Goal: Information Seeking & Learning: Learn about a topic

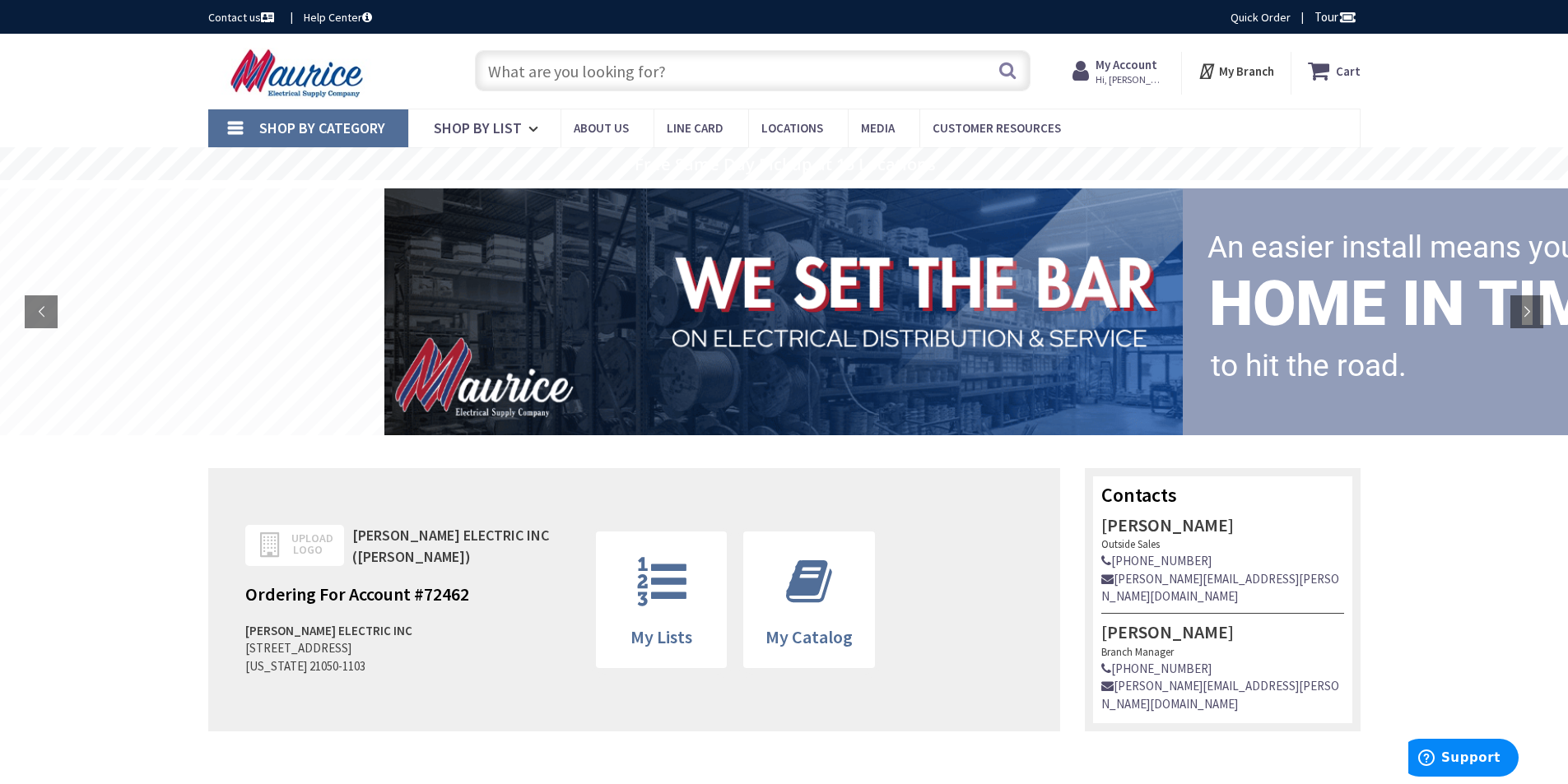
click at [762, 67] on input "text" at bounding box center [752, 71] width 555 height 42
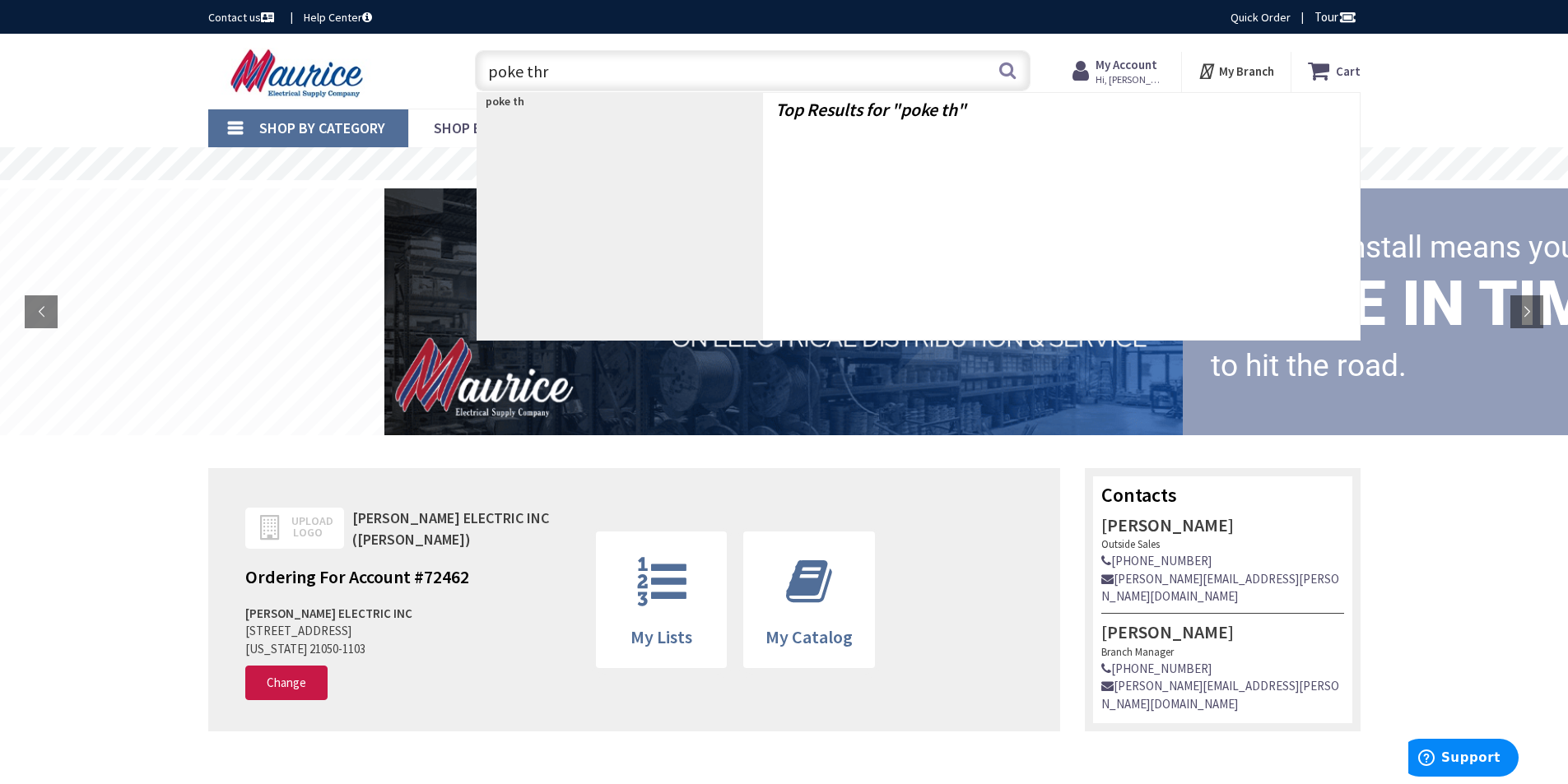
type input "poke thru"
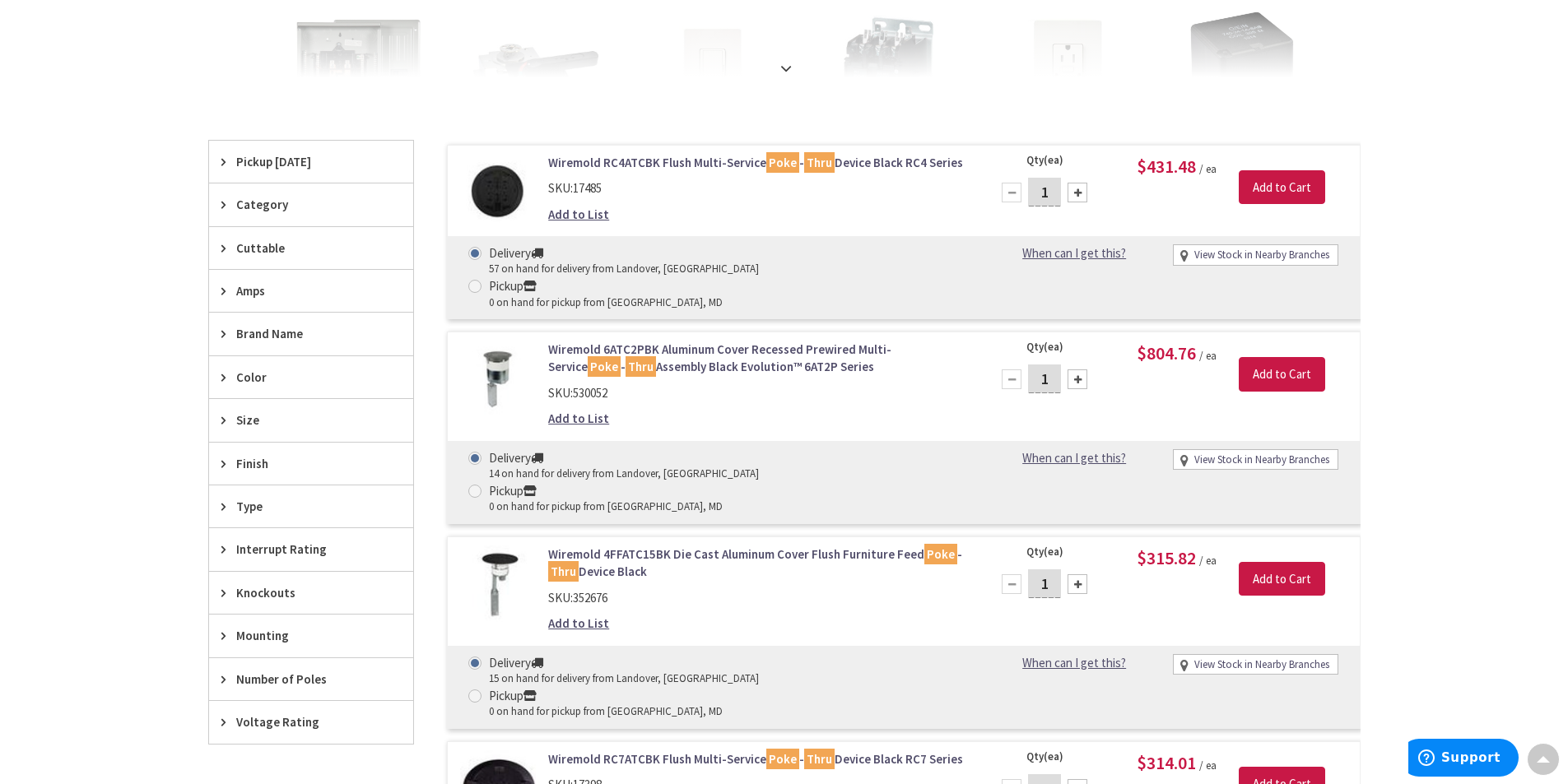
click at [634, 545] on link "Wiremold 4FFATC15BK Die Cast Aluminum Cover Flush Furniture Feed Poke - Thru De…" at bounding box center [757, 563] width 419 height 35
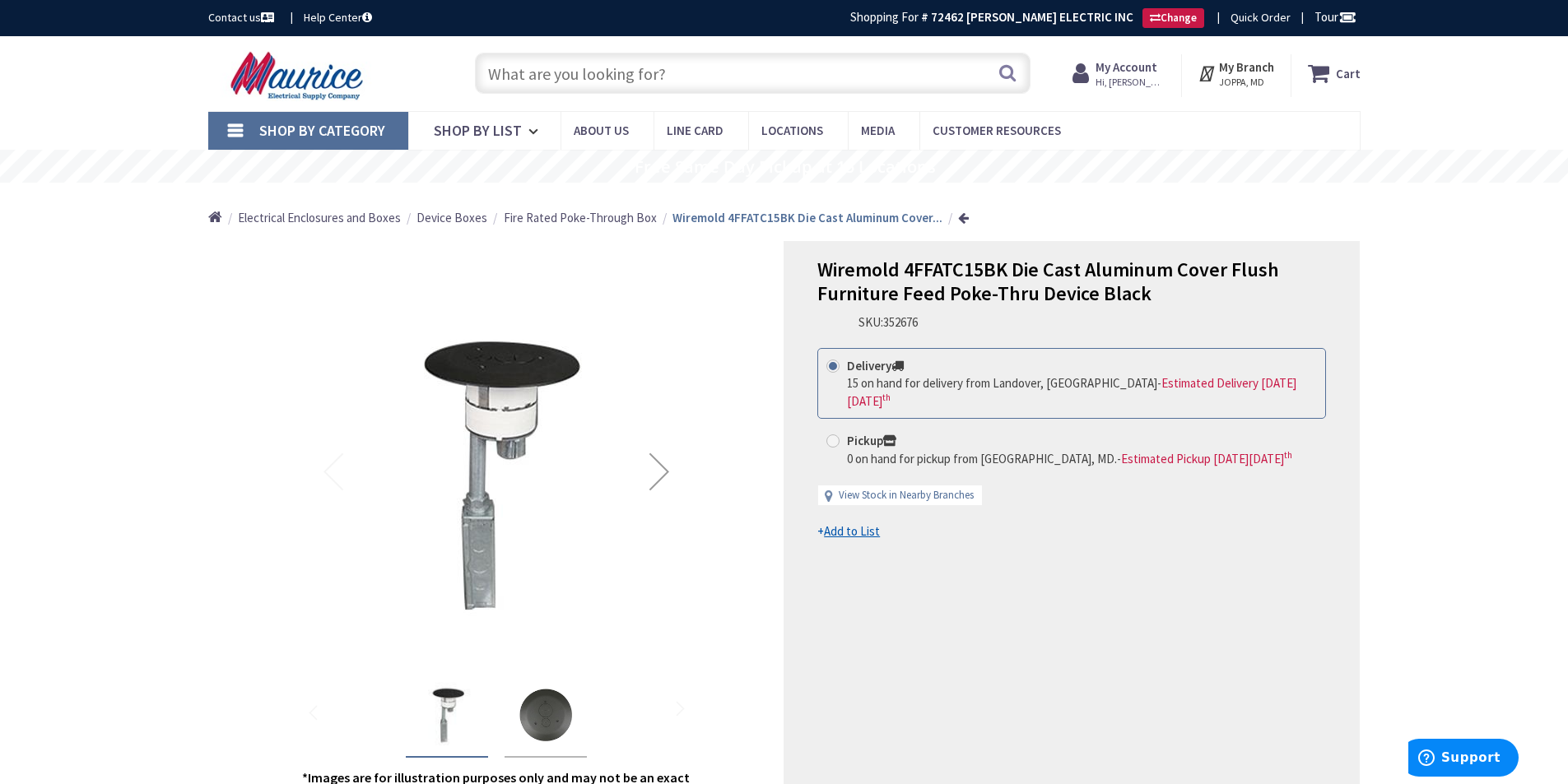
click at [665, 471] on div "Next" at bounding box center [659, 471] width 65 height 65
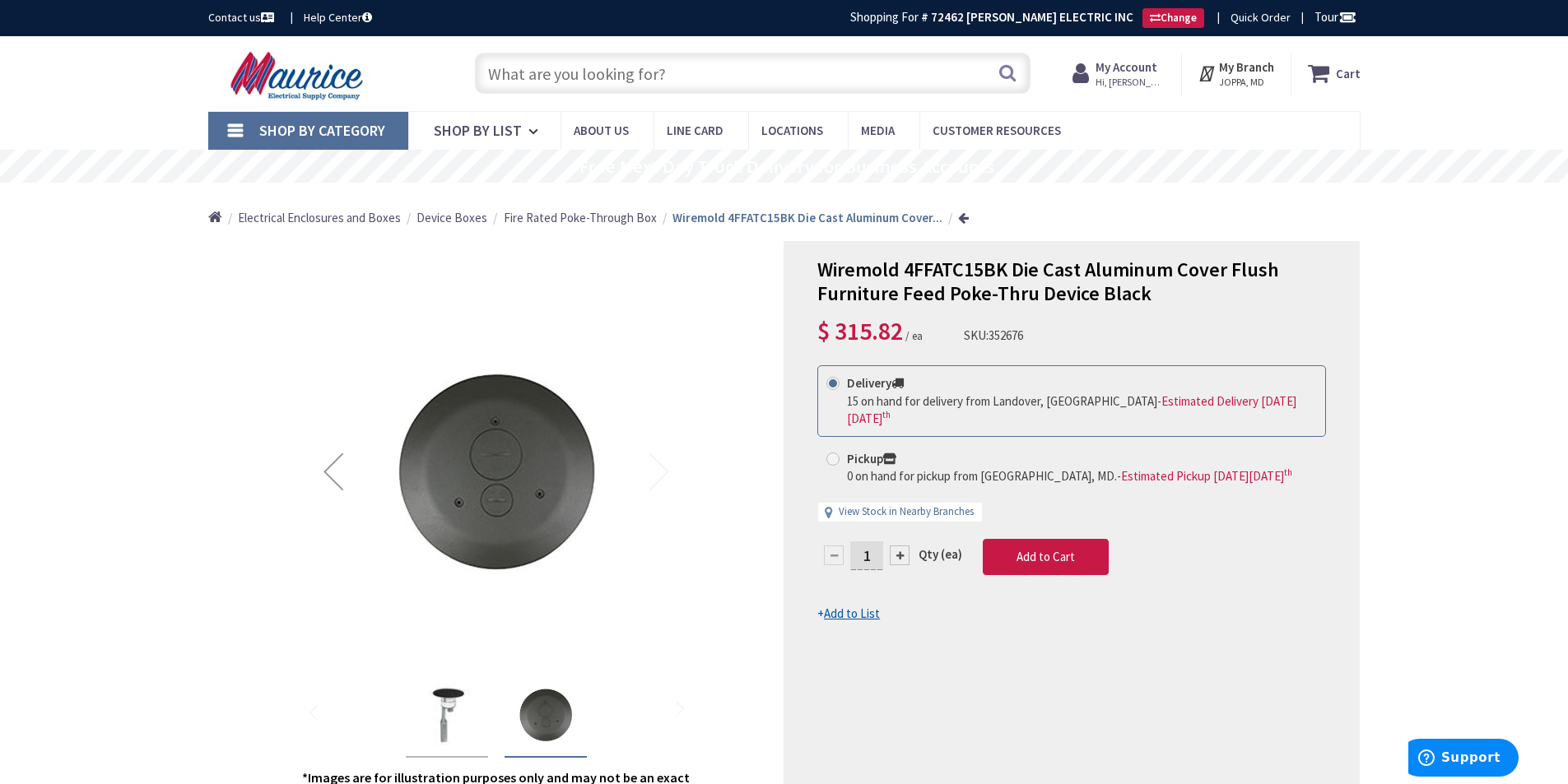
click at [338, 472] on div "Previous" at bounding box center [333, 471] width 65 height 65
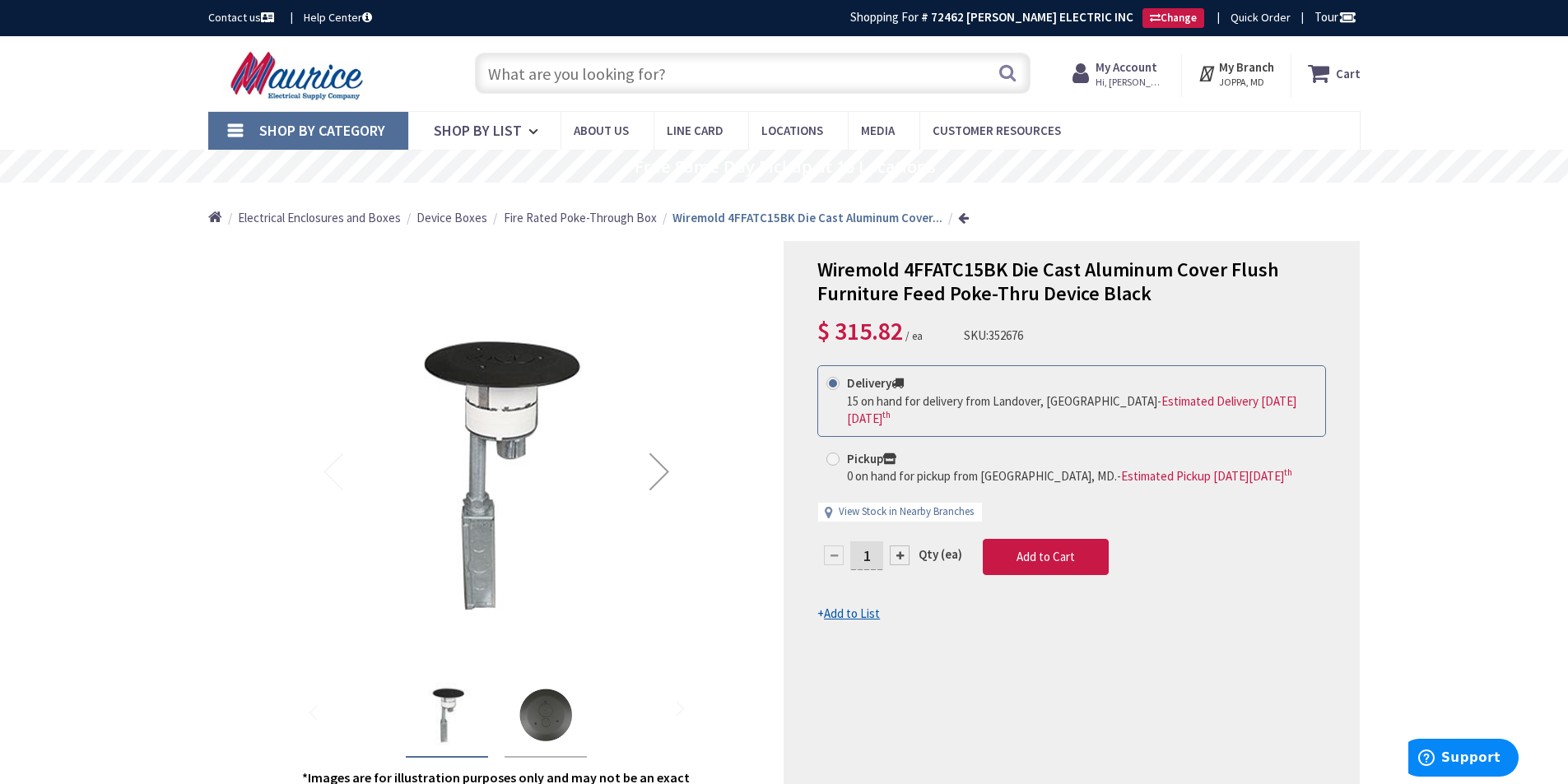
click at [655, 470] on div "Next" at bounding box center [659, 471] width 65 height 65
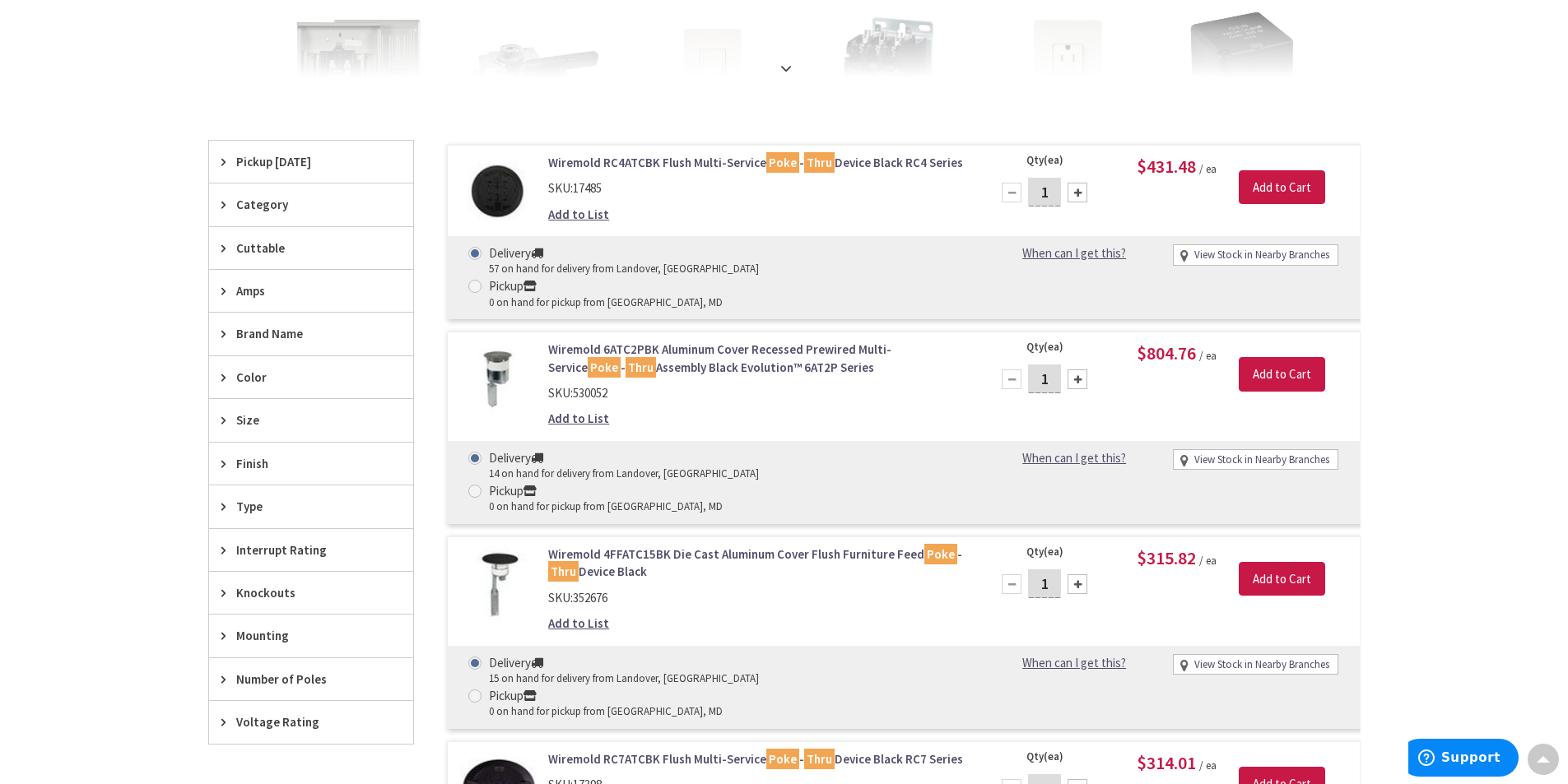
click at [637, 545] on link "Wiremold 4FFATC15BK Die Cast Aluminum Cover Flush Furniture Feed Poke - Thru De…" at bounding box center [757, 563] width 419 height 35
click at [620, 545] on link "Wiremold 4FFATC15BK Die Cast Aluminum Cover Flush Furniture Feed Poke - Thru De…" at bounding box center [757, 563] width 419 height 35
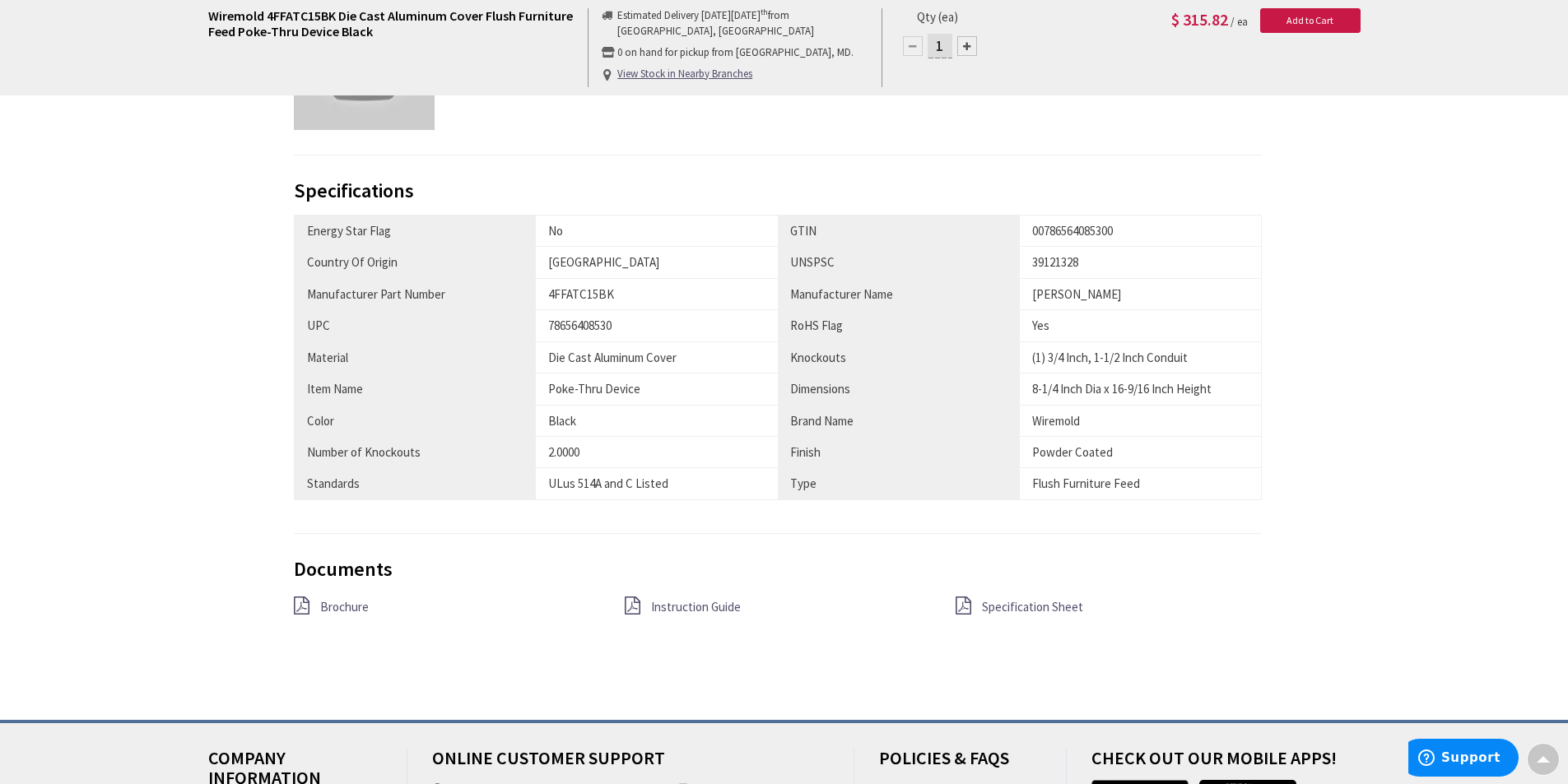
scroll to position [1069, 0]
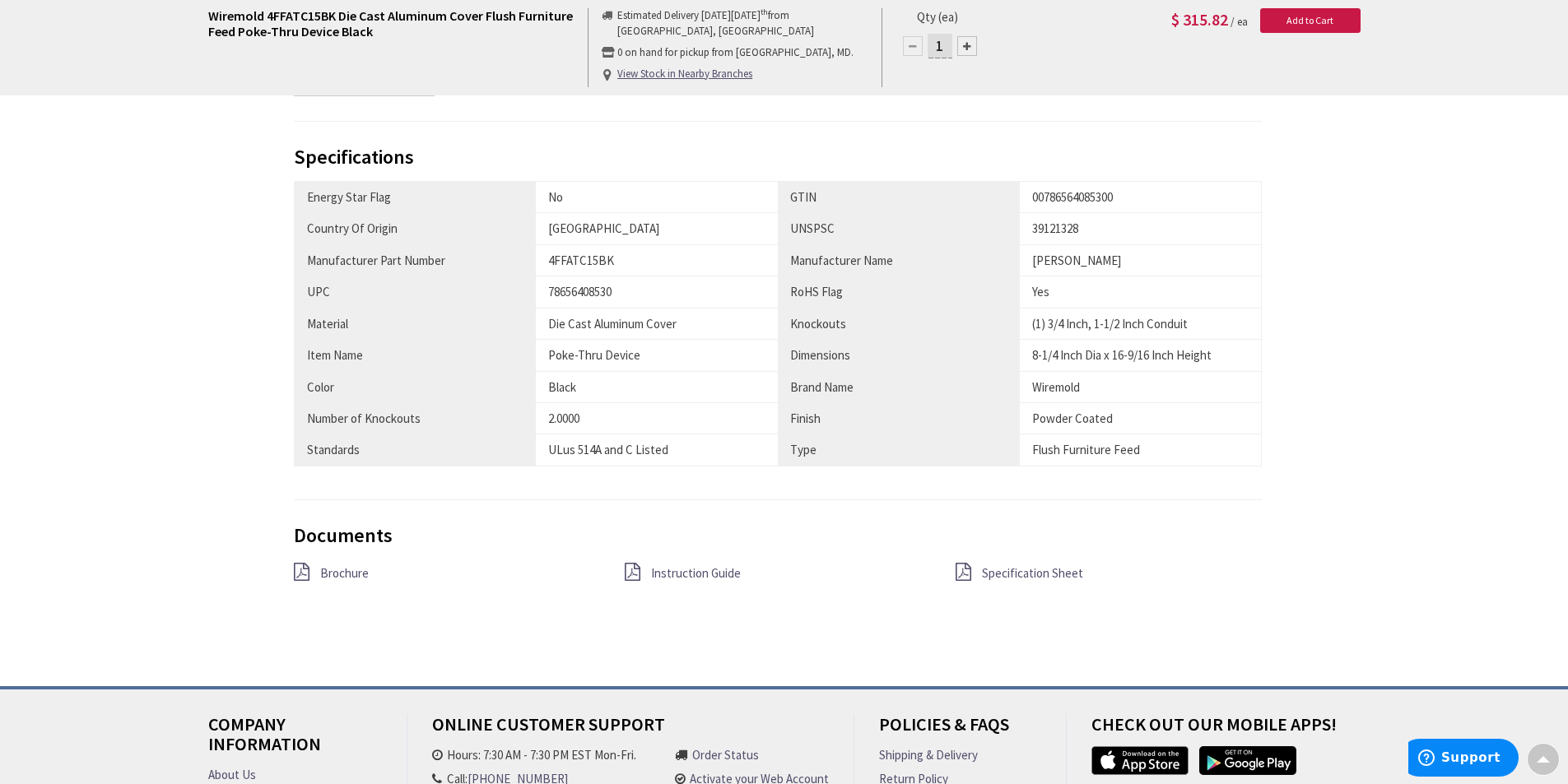
click at [1016, 574] on span "Specification Sheet" at bounding box center [1032, 574] width 102 height 16
click at [357, 571] on span "Brochure" at bounding box center [344, 574] width 49 height 16
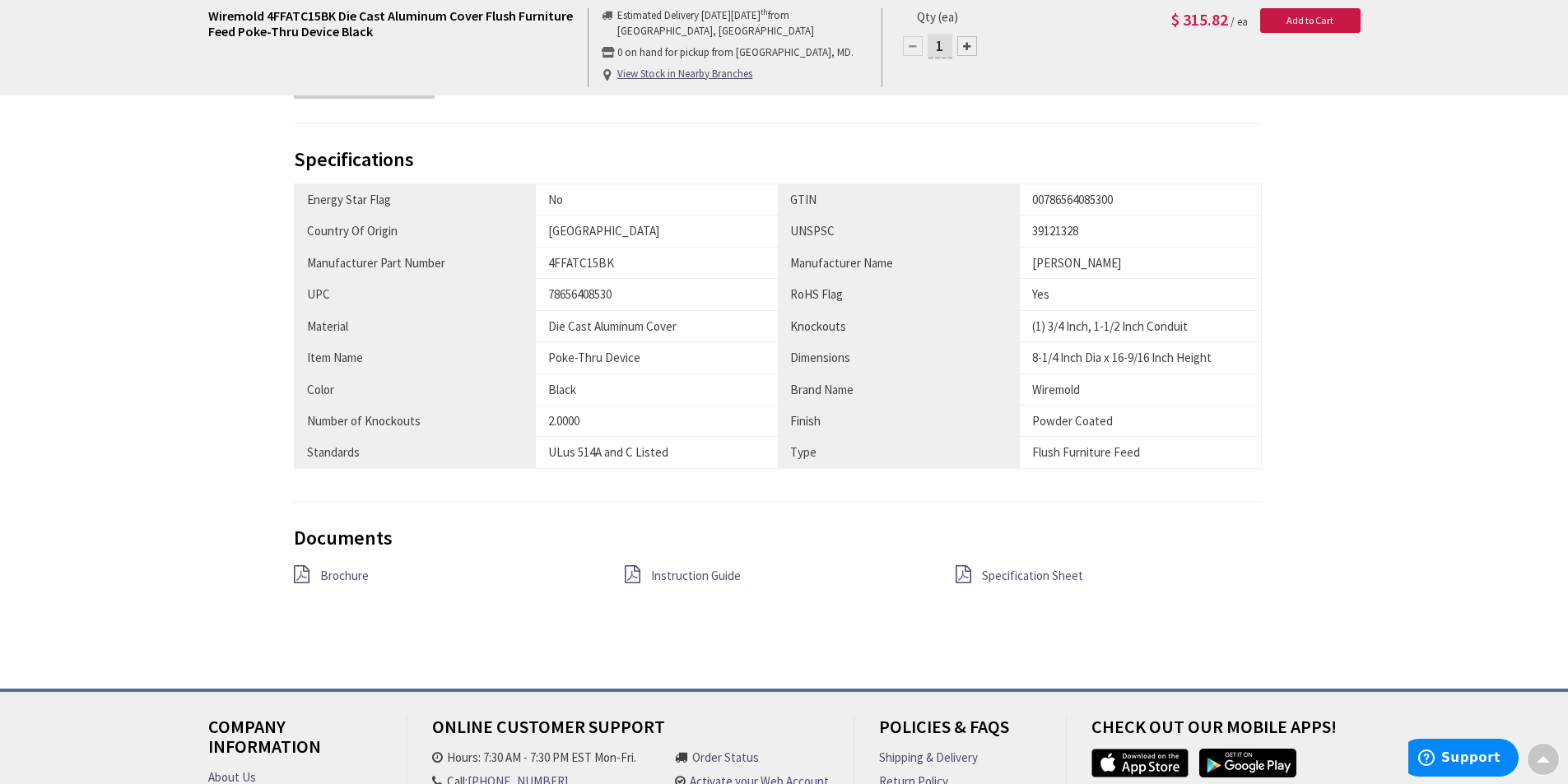
scroll to position [1069, 0]
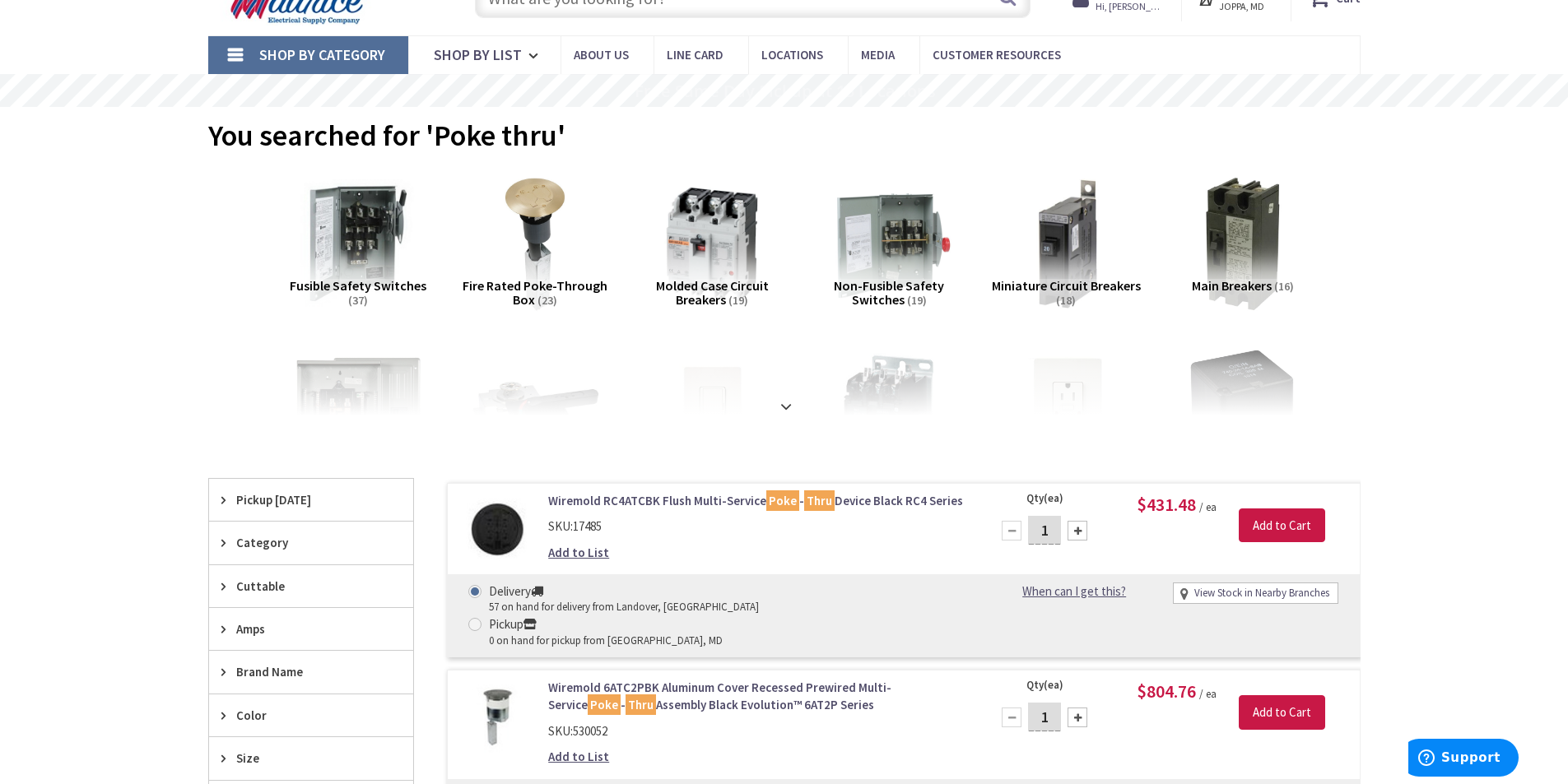
click at [602, 493] on link "Wiremold RC4ATCBK Flush Multi-Service Poke - Thru Device Black RC4 Series" at bounding box center [757, 501] width 419 height 18
click at [606, 503] on link "Wiremold RC4ATCBK Flush Multi-Service Poke - Thru Device Black RC4 Series" at bounding box center [757, 501] width 419 height 18
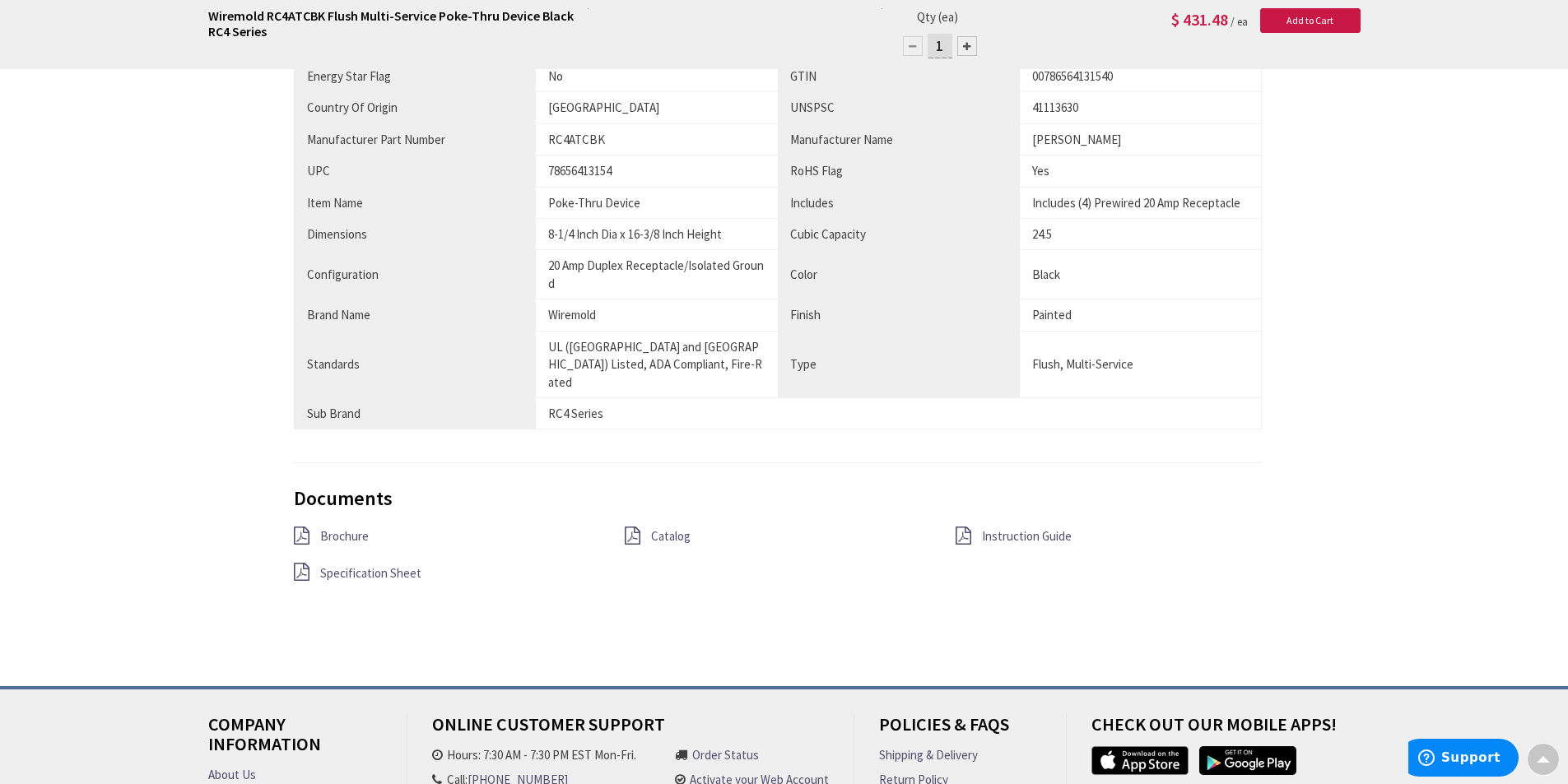
scroll to position [1154, 0]
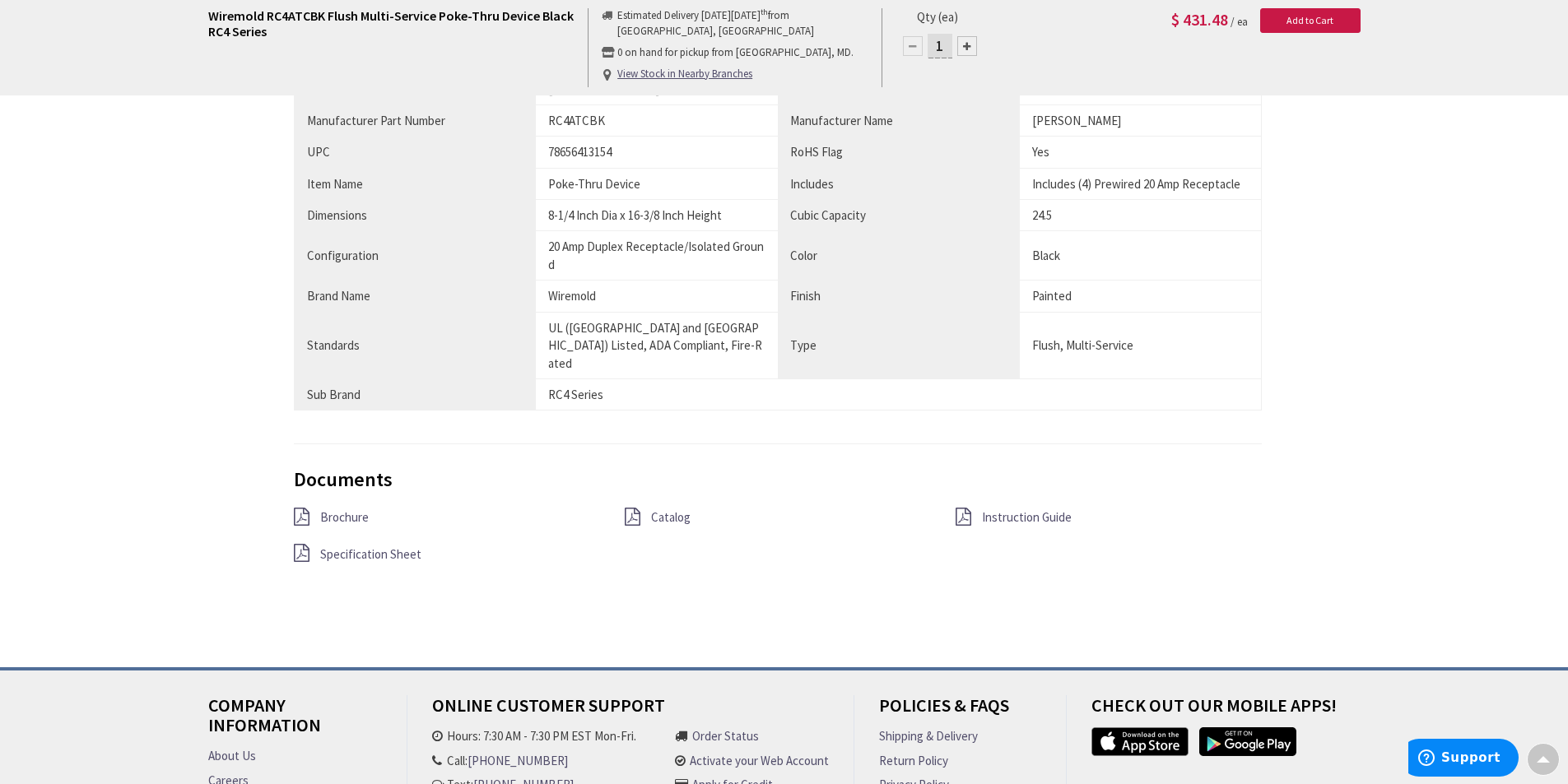
click at [366, 546] on span "Specification Sheet" at bounding box center [370, 554] width 102 height 16
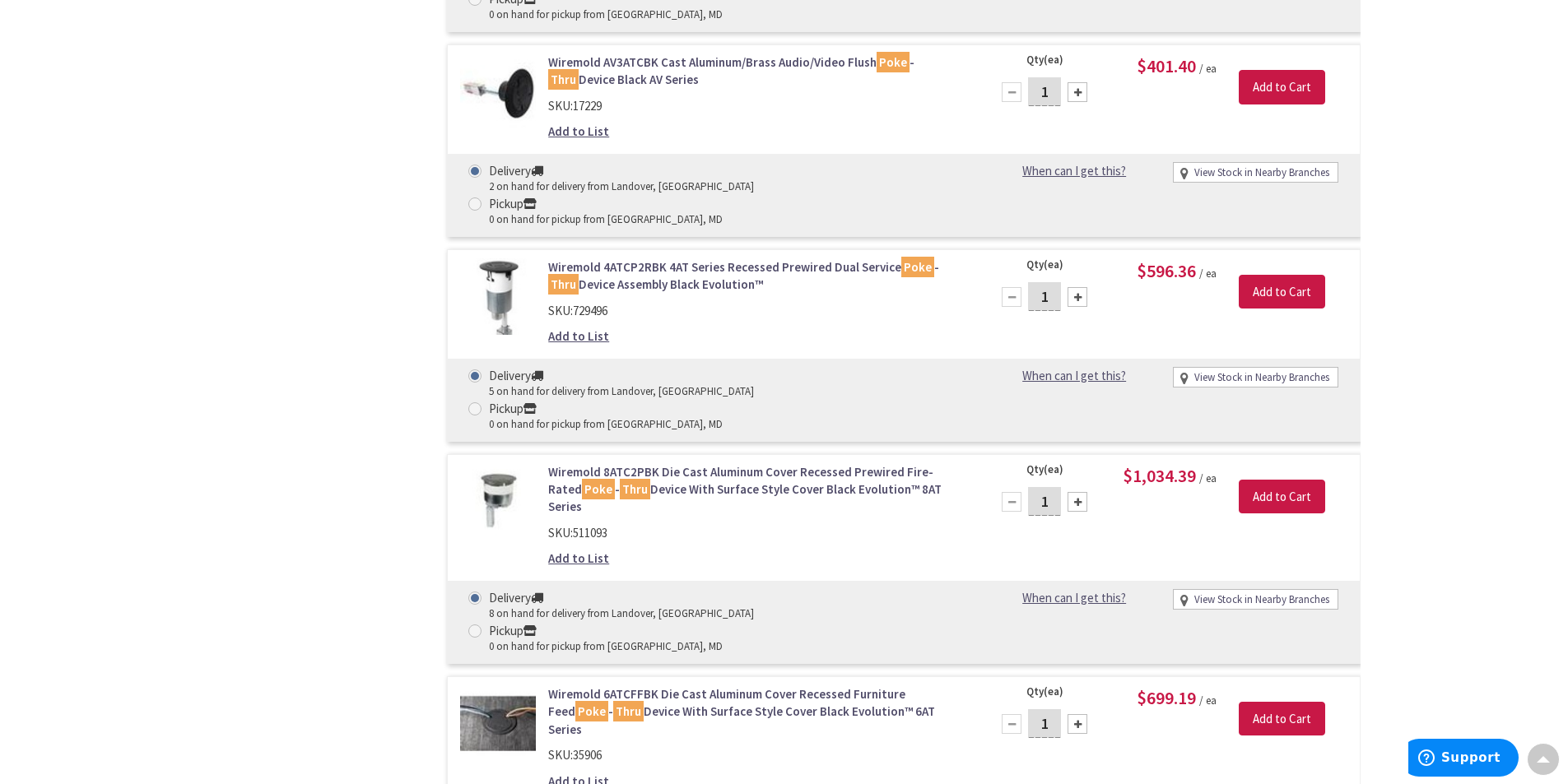
scroll to position [1228, 0]
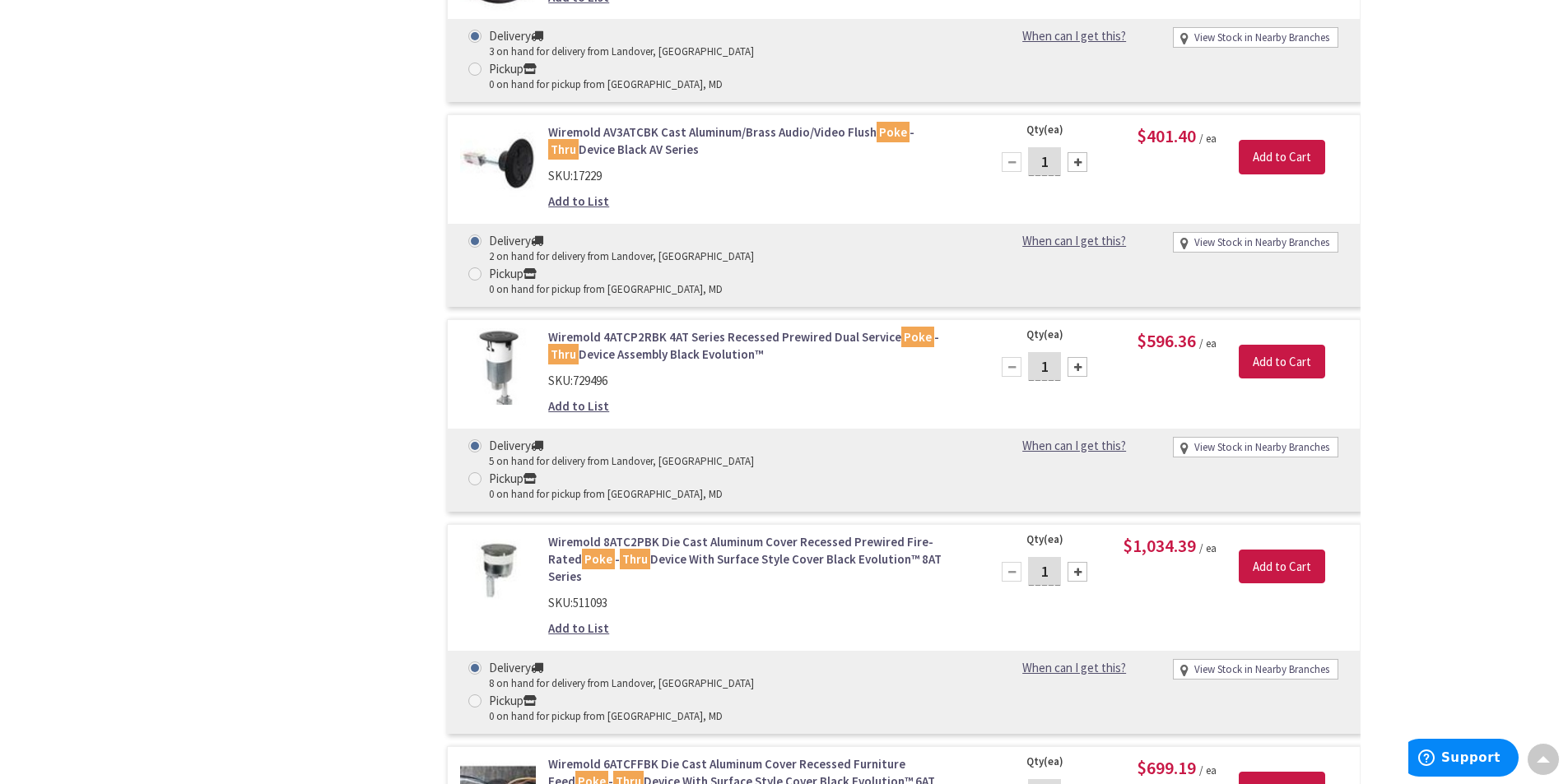
click at [711, 328] on link "Wiremold 4ATCP2RBK 4AT Series Recessed Prewired Dual Service Poke - Thru Device…" at bounding box center [757, 346] width 419 height 35
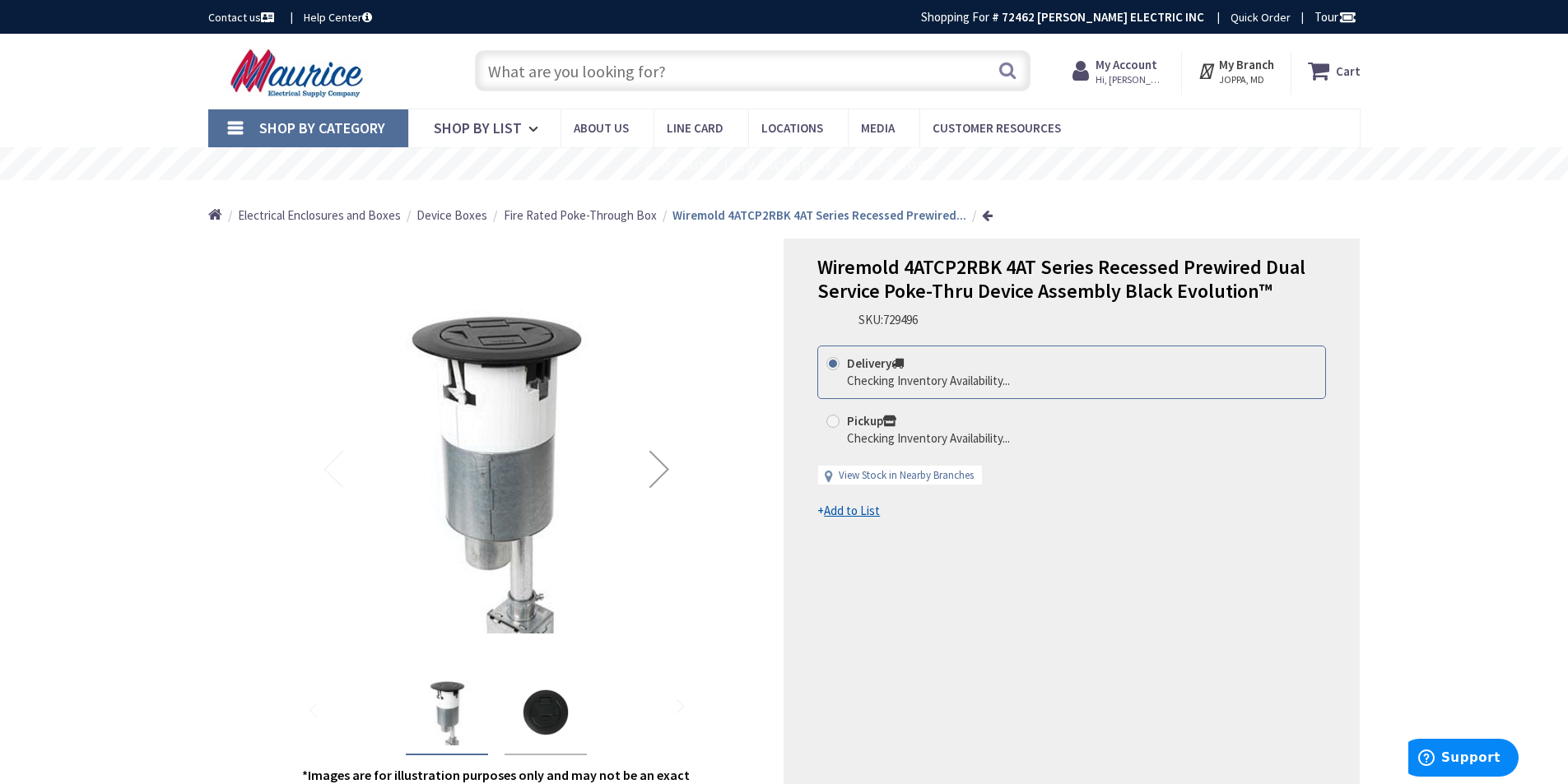
click at [552, 704] on img "Wiremold 4ATCP2RBK 4AT Series Recessed Prewired Dual Service Poke-Thru Device A…" at bounding box center [545, 712] width 65 height 65
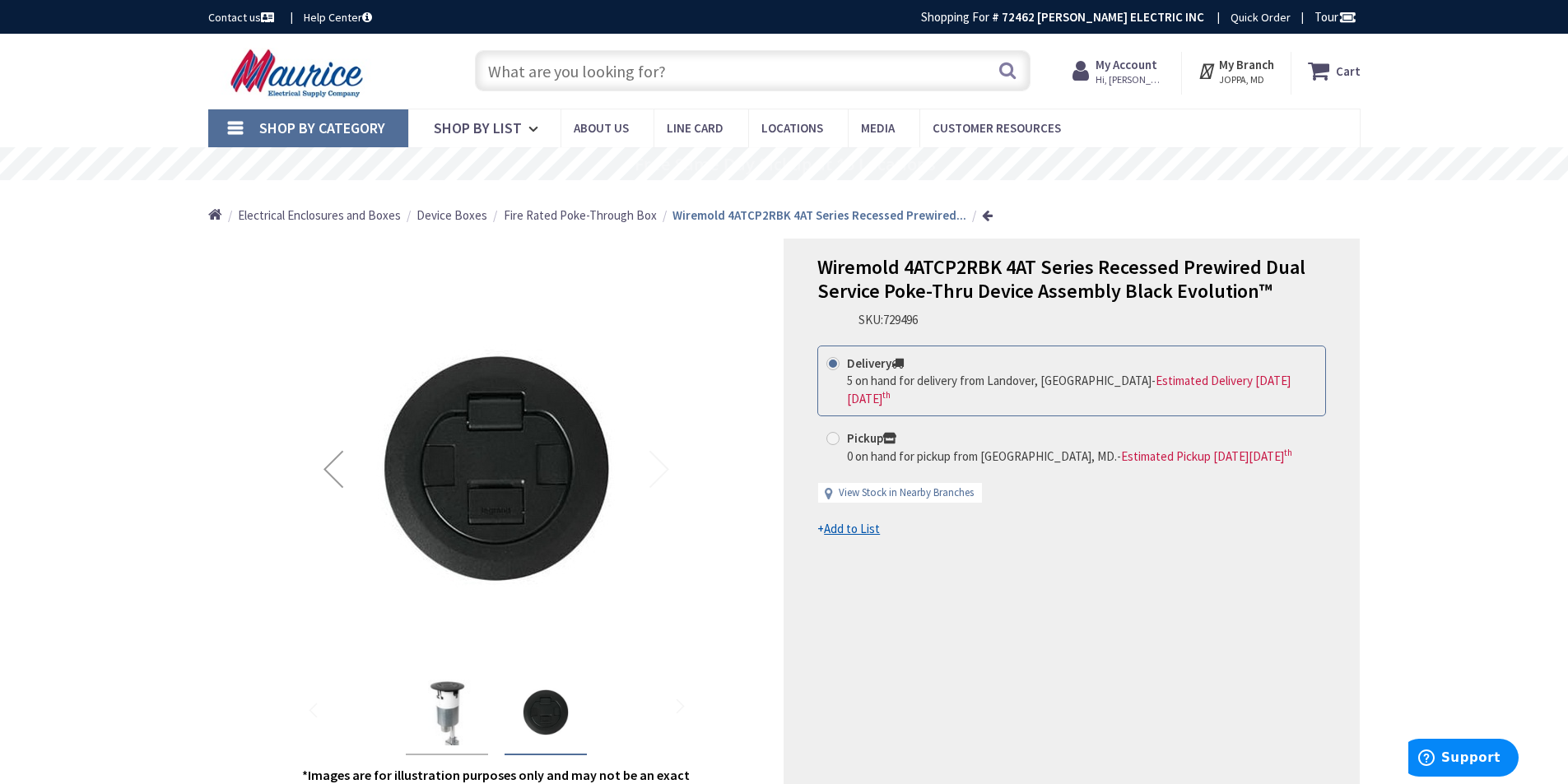
click at [461, 698] on img "Wiremold 4ATCP2RBK 4AT Series Recessed Prewired Dual Service Poke-Thru Device A…" at bounding box center [446, 712] width 65 height 65
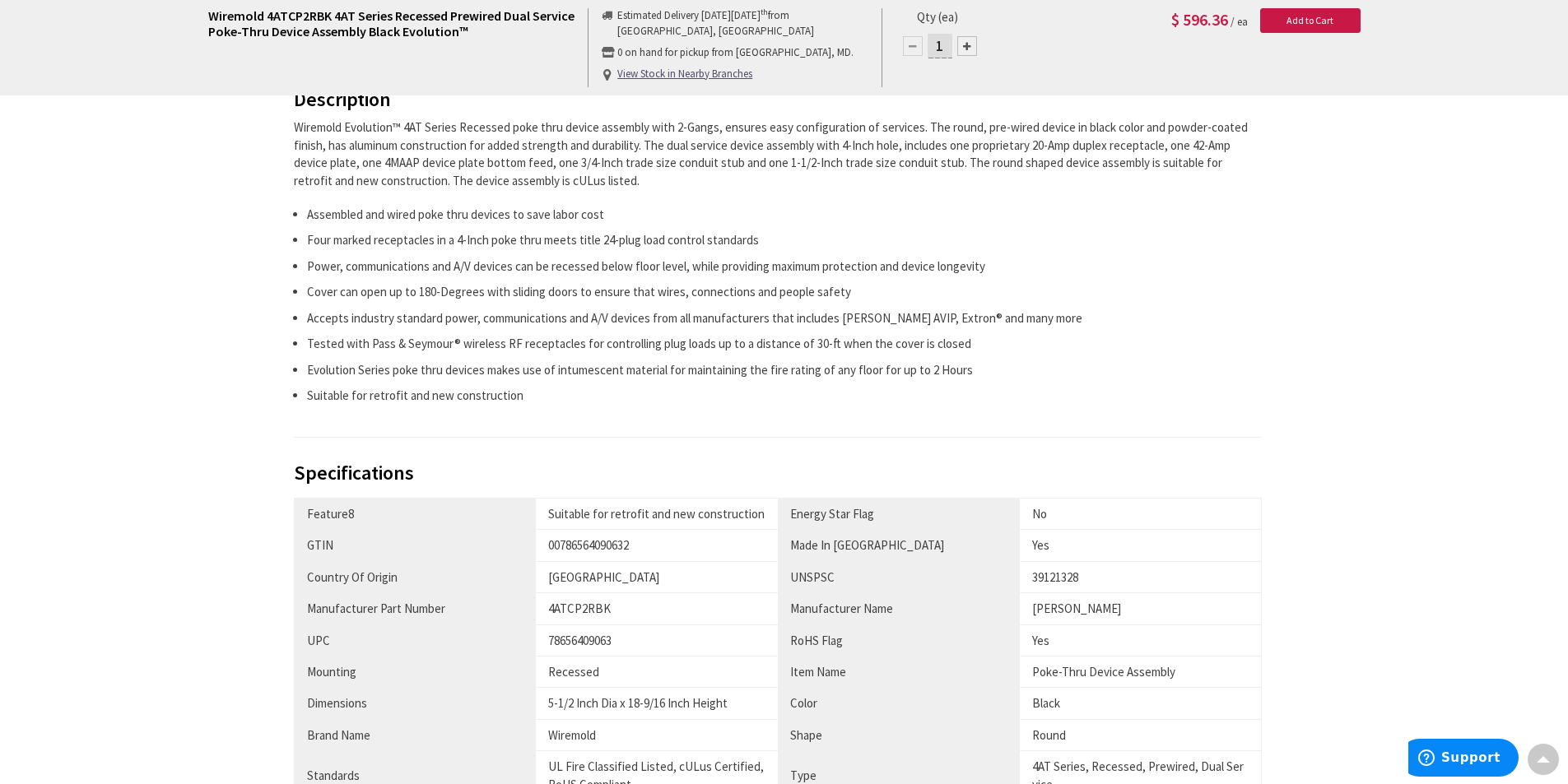
scroll to position [658, 0]
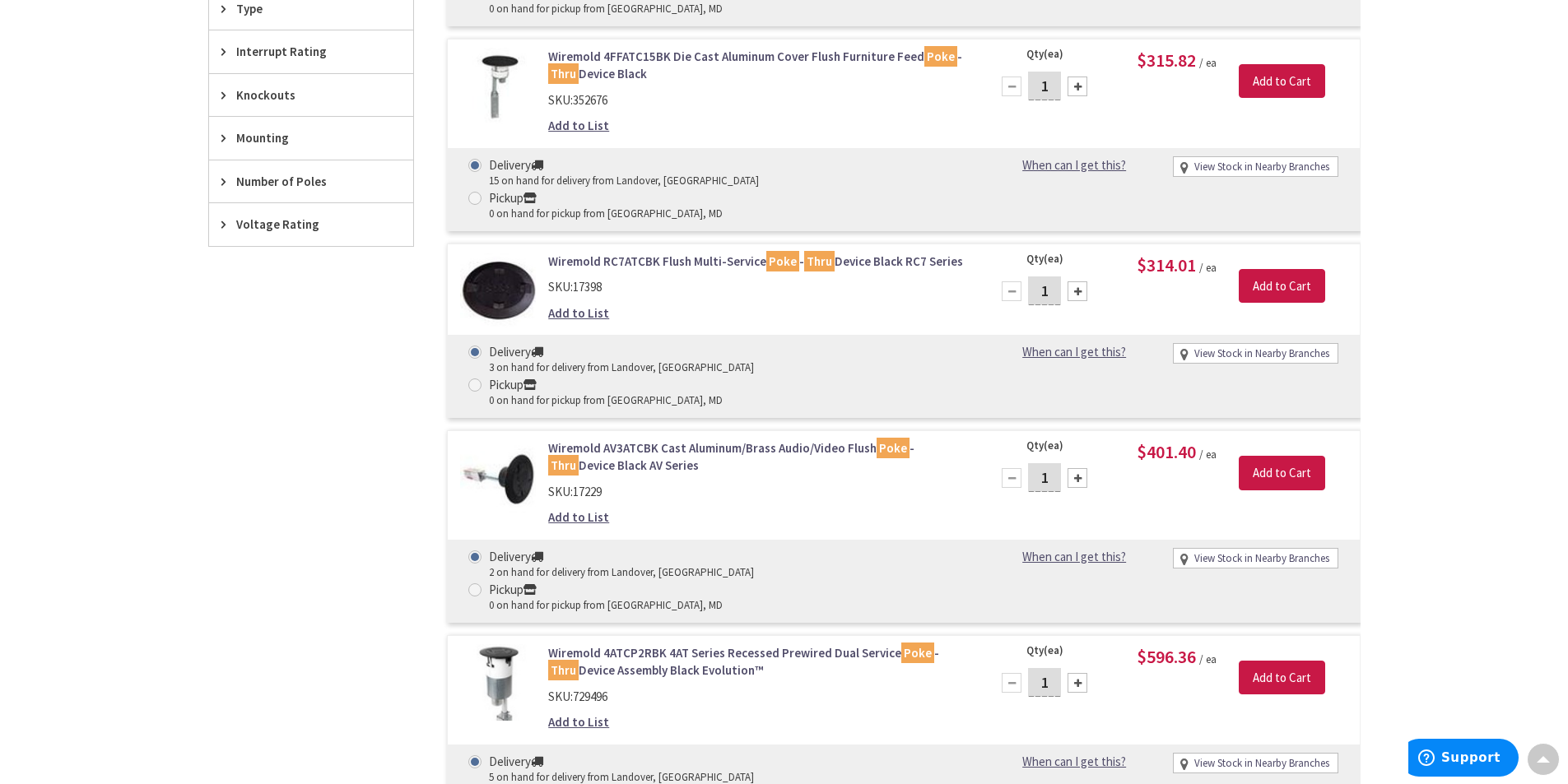
scroll to position [901, 0]
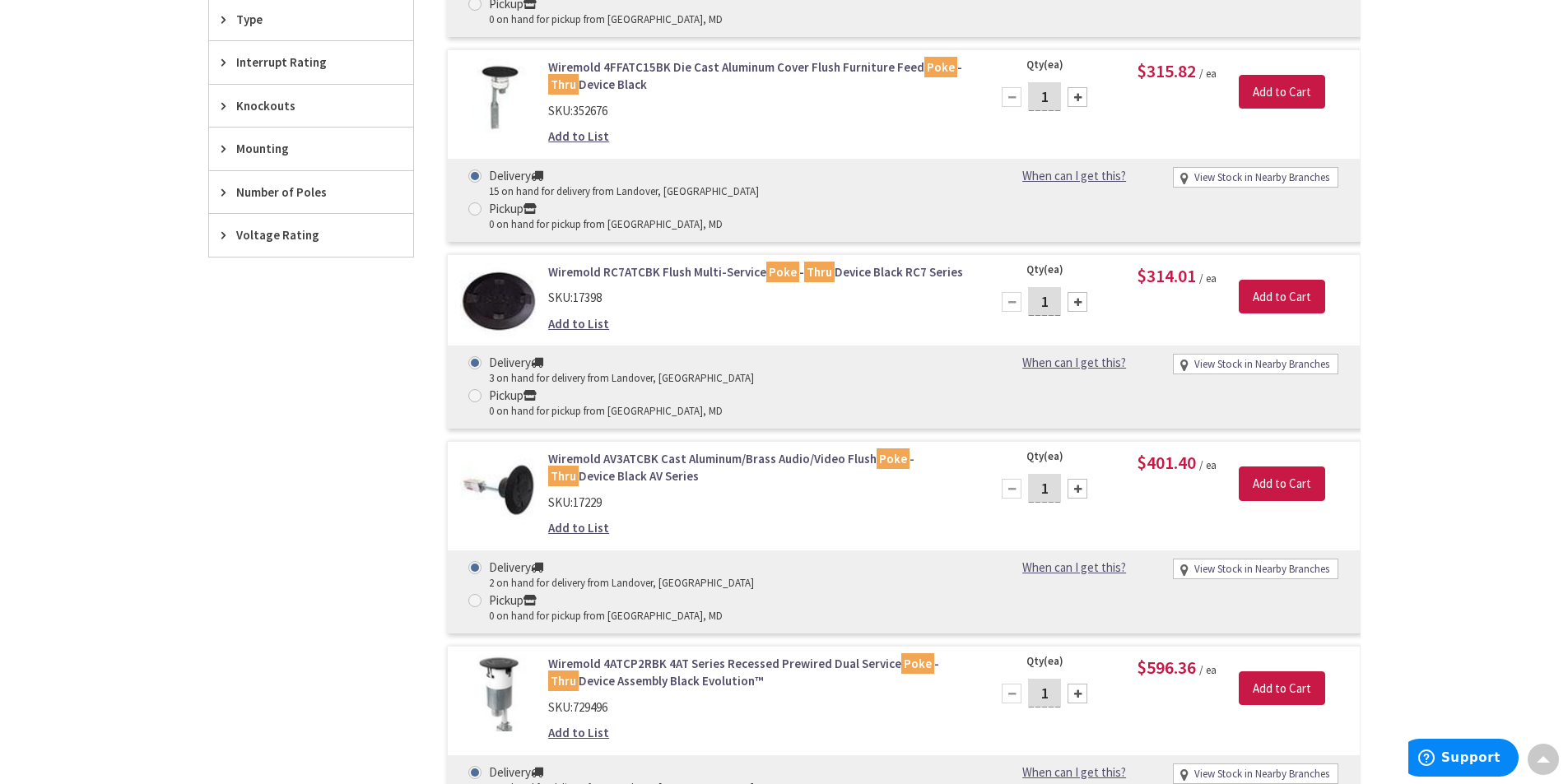
click at [602, 450] on link "Wiremold AV3ATCBK Cast Aluminum/Brass Audio/Video Flush Poke - Thru Device Blac…" at bounding box center [757, 468] width 419 height 35
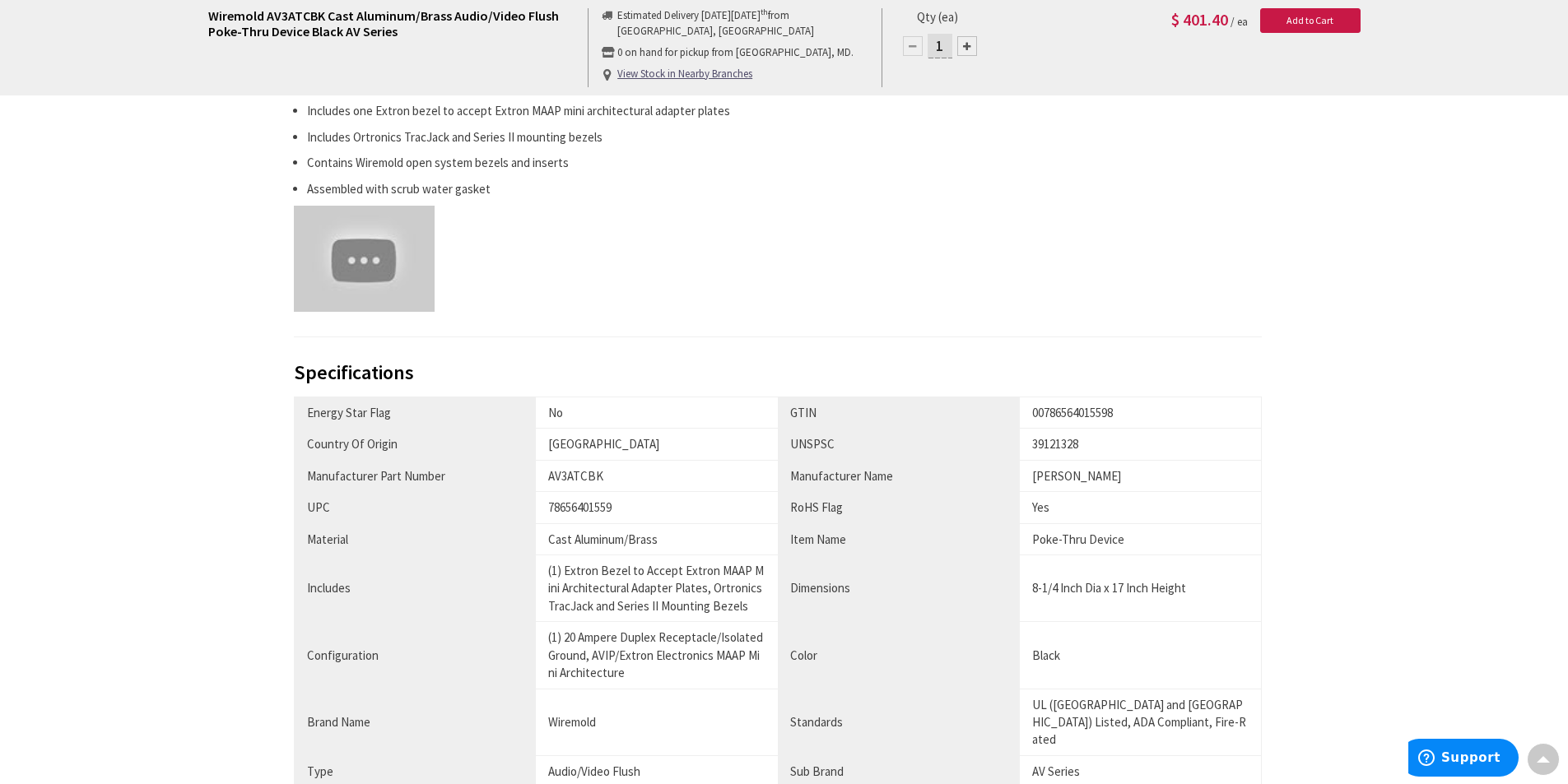
scroll to position [1317, 0]
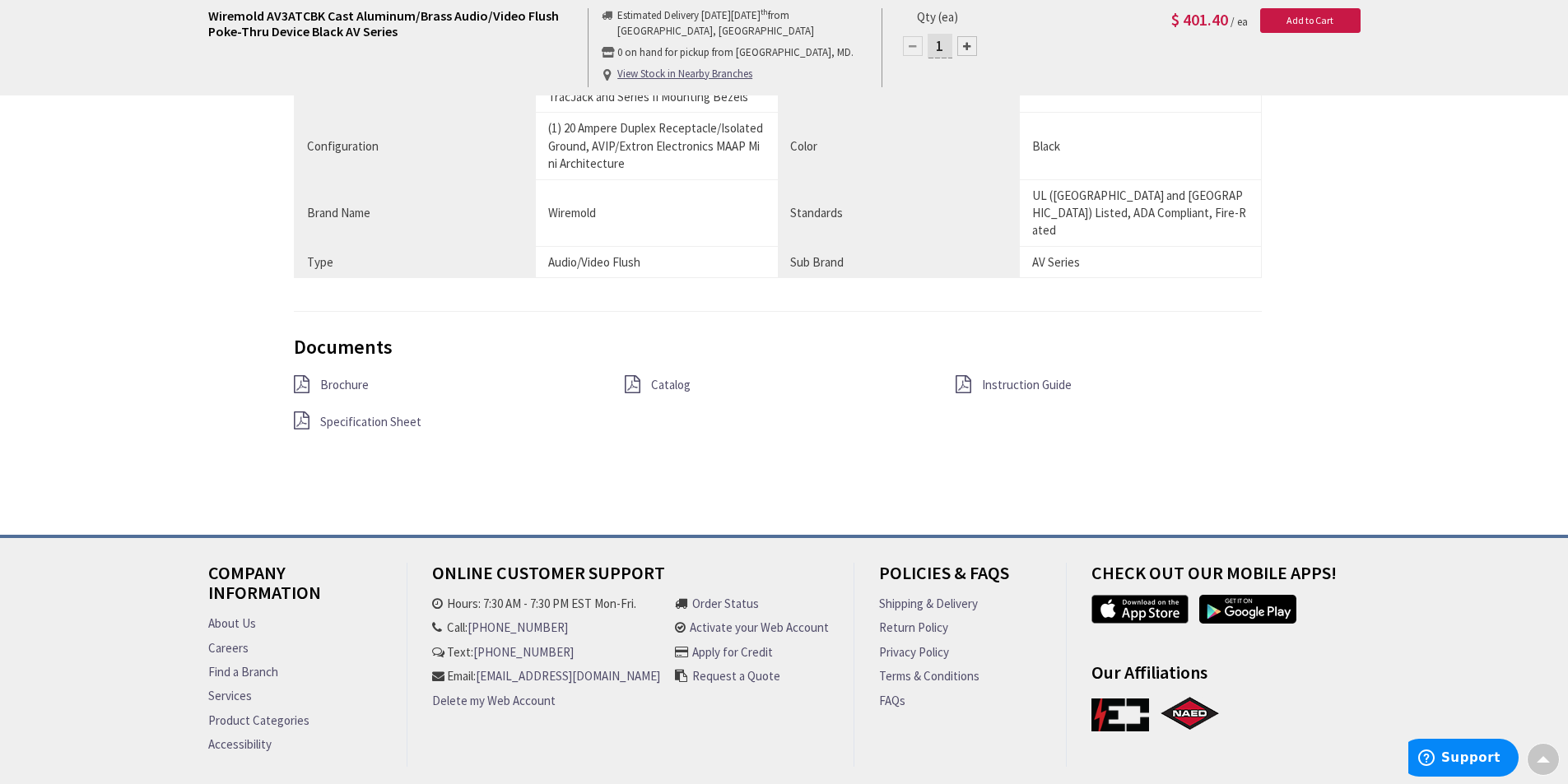
click at [383, 414] on span "Specification Sheet" at bounding box center [370, 422] width 102 height 16
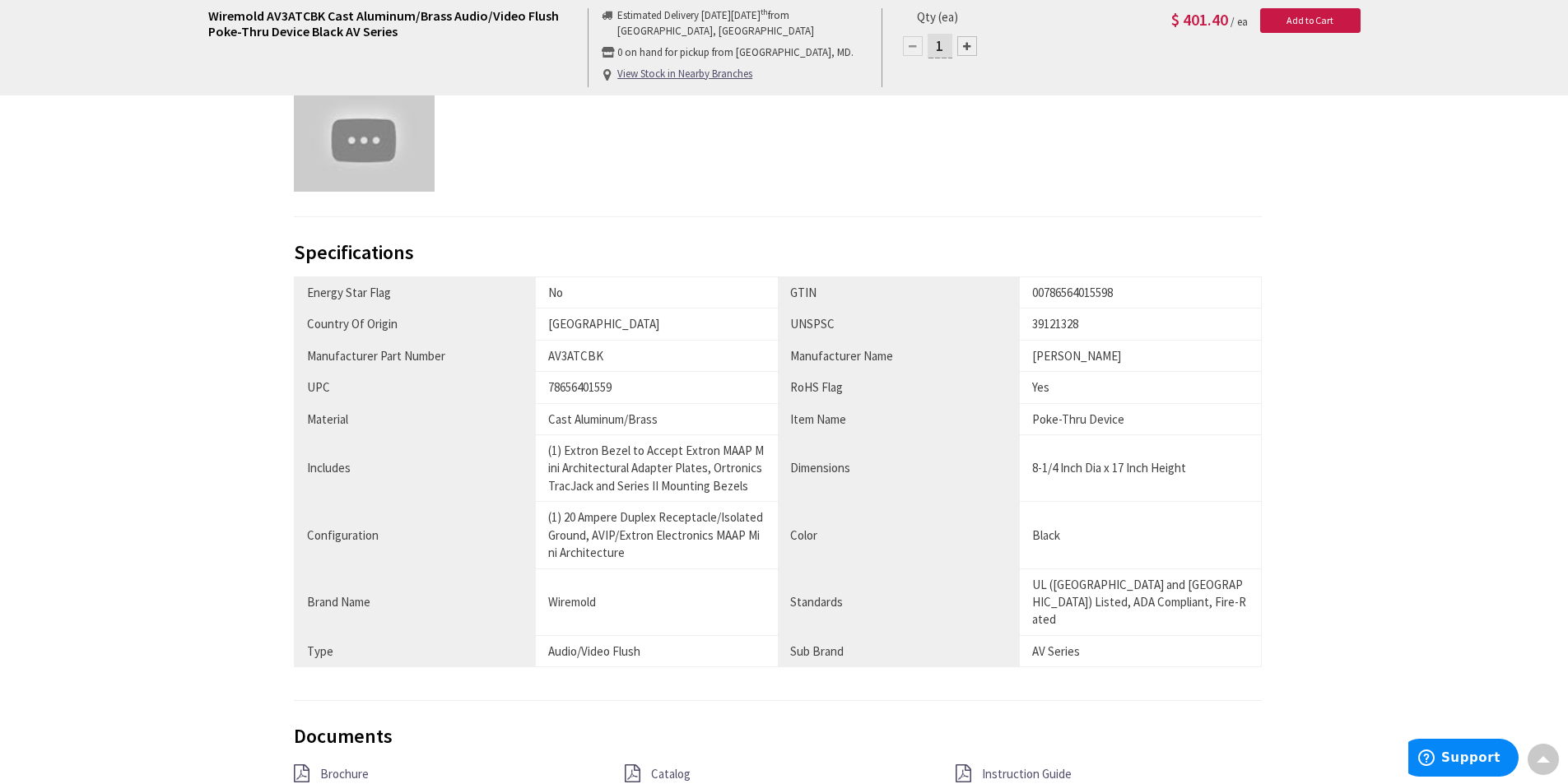
scroll to position [979, 0]
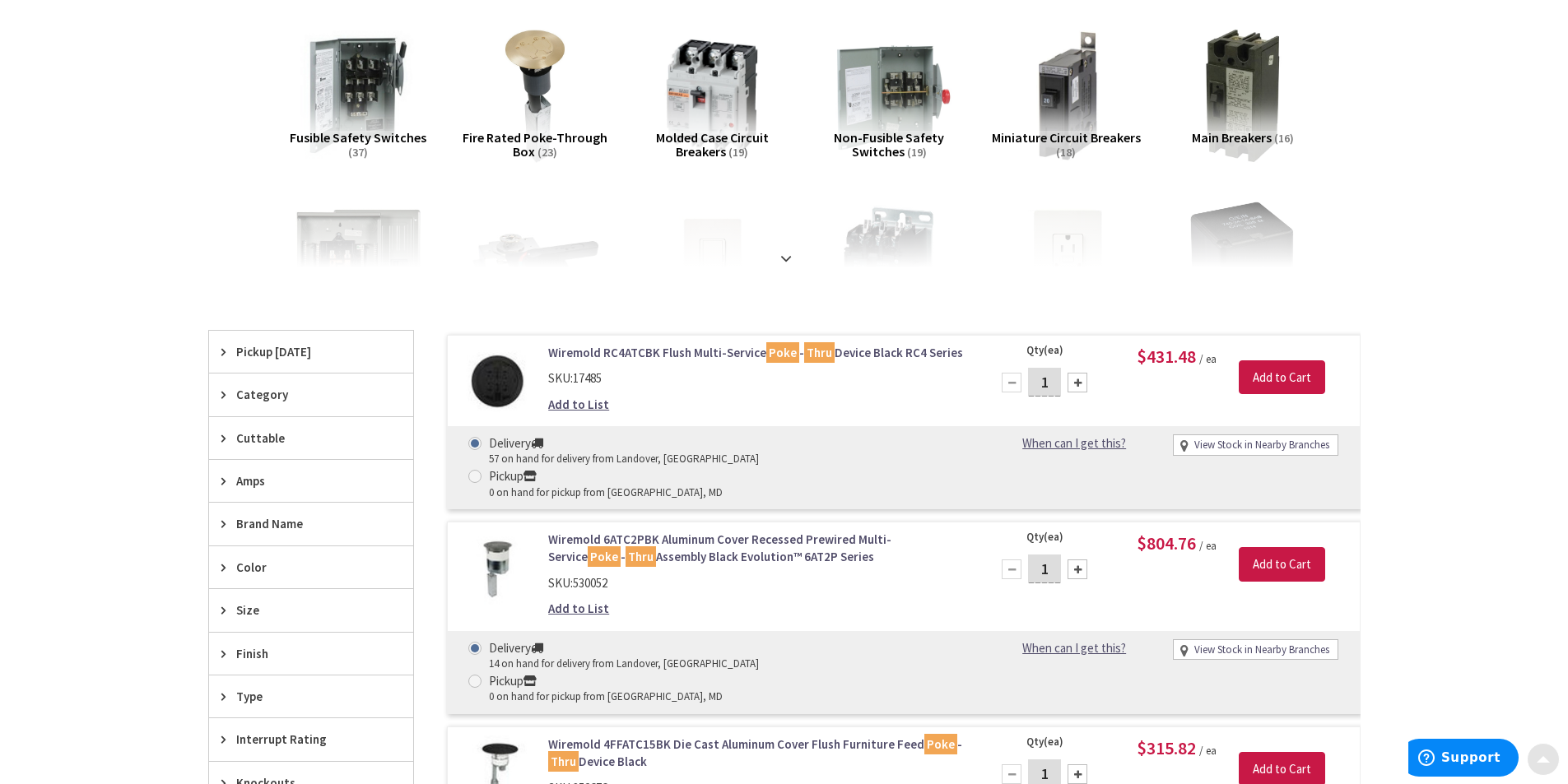
scroll to position [240, 0]
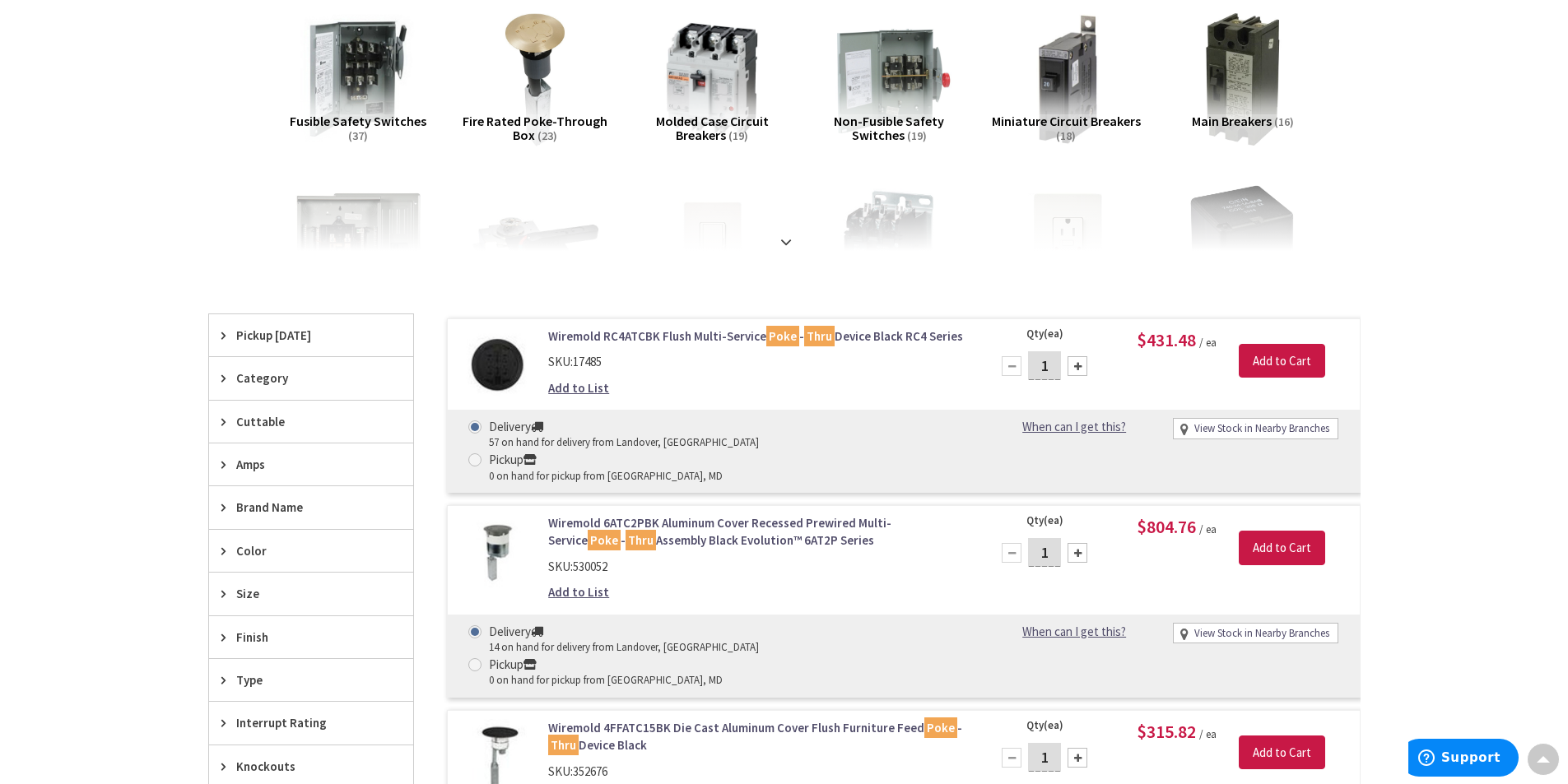
click at [540, 113] on span "Fire Rated Poke-Through Box" at bounding box center [535, 128] width 145 height 31
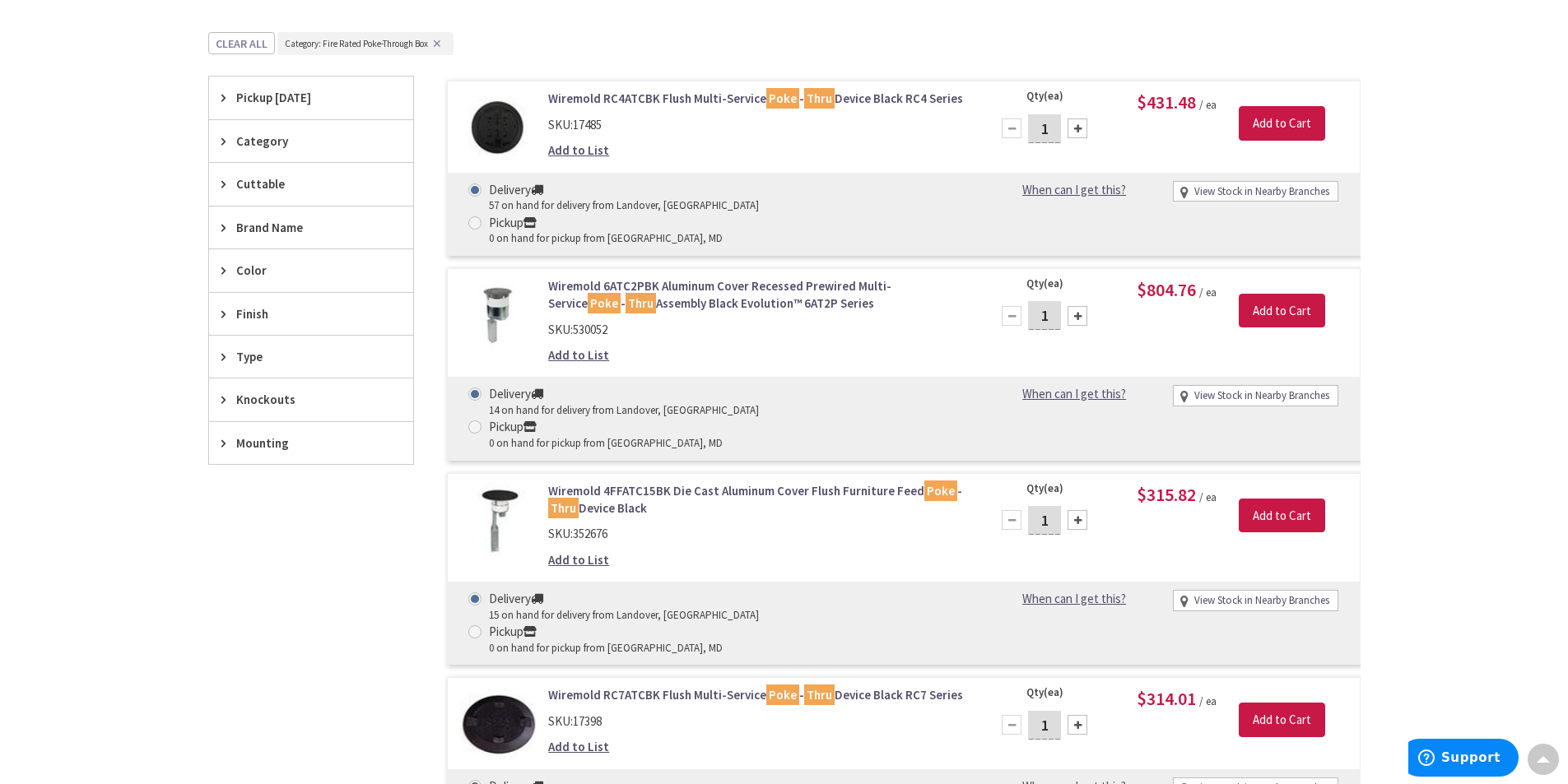
scroll to position [524, 0]
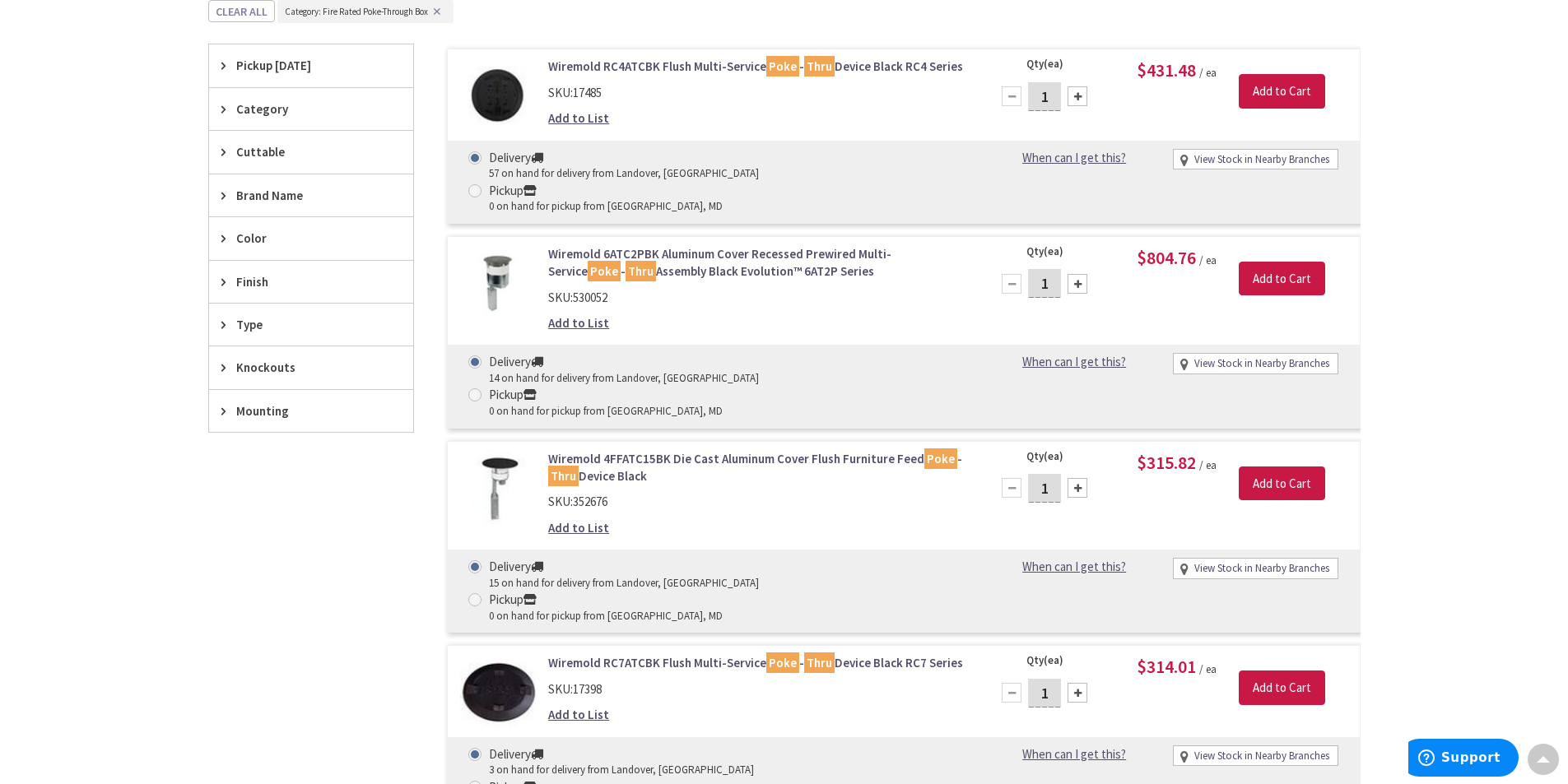
click at [716, 65] on link "Wiremold RC4ATCBK Flush Multi-Service Poke - Thru Device Black RC4 Series" at bounding box center [757, 66] width 419 height 18
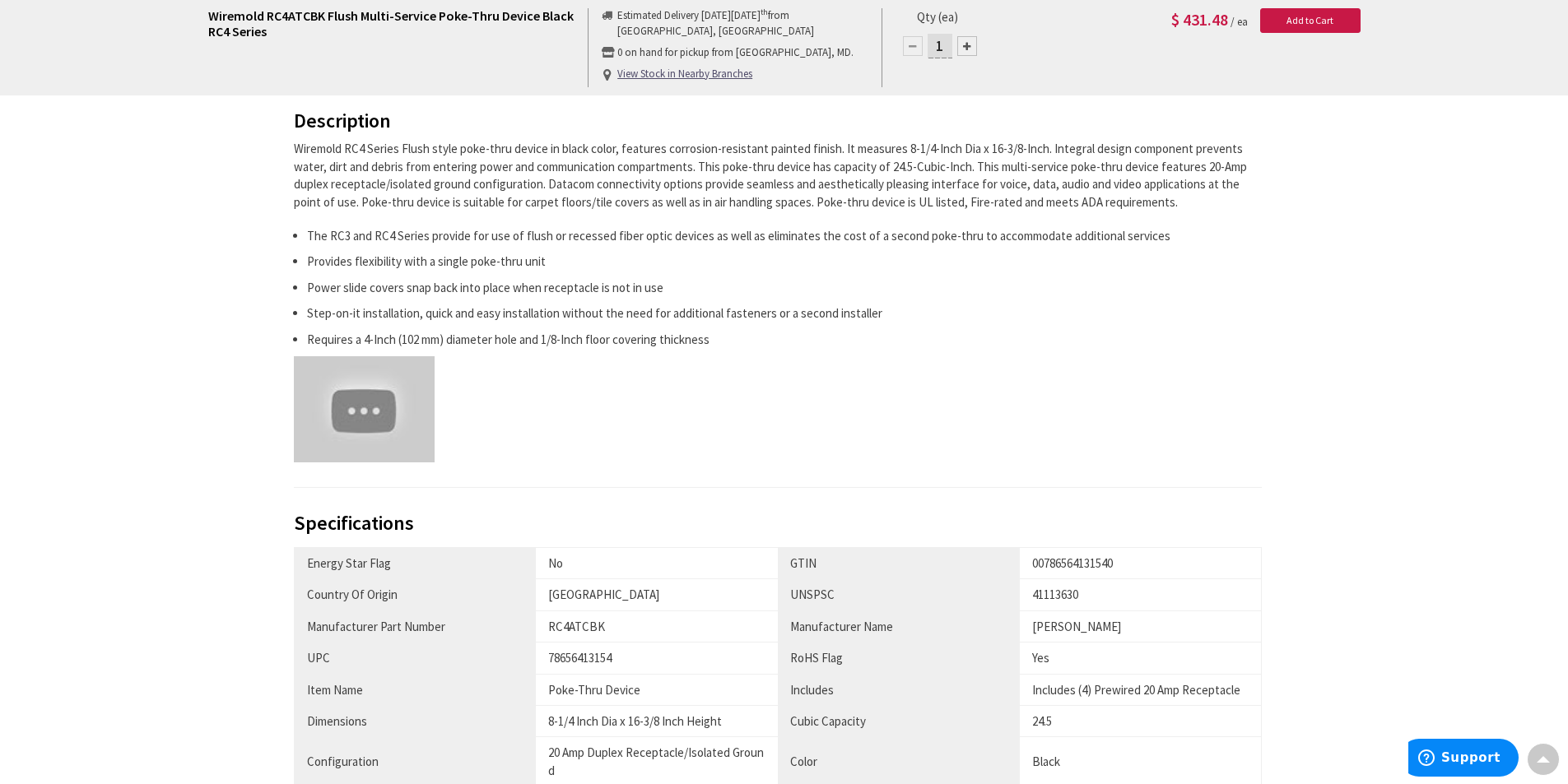
scroll to position [823, 0]
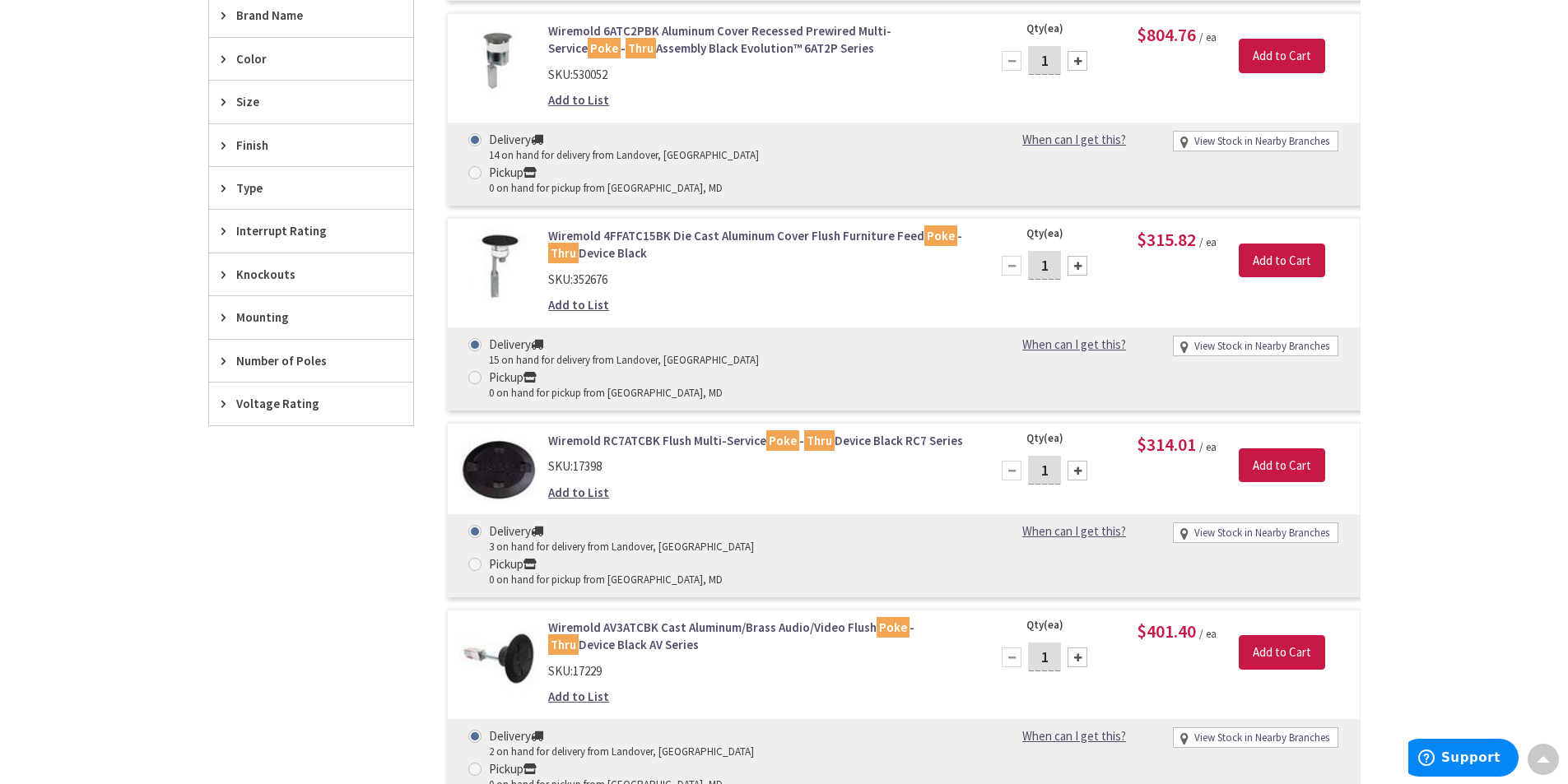
scroll to position [783, 0]
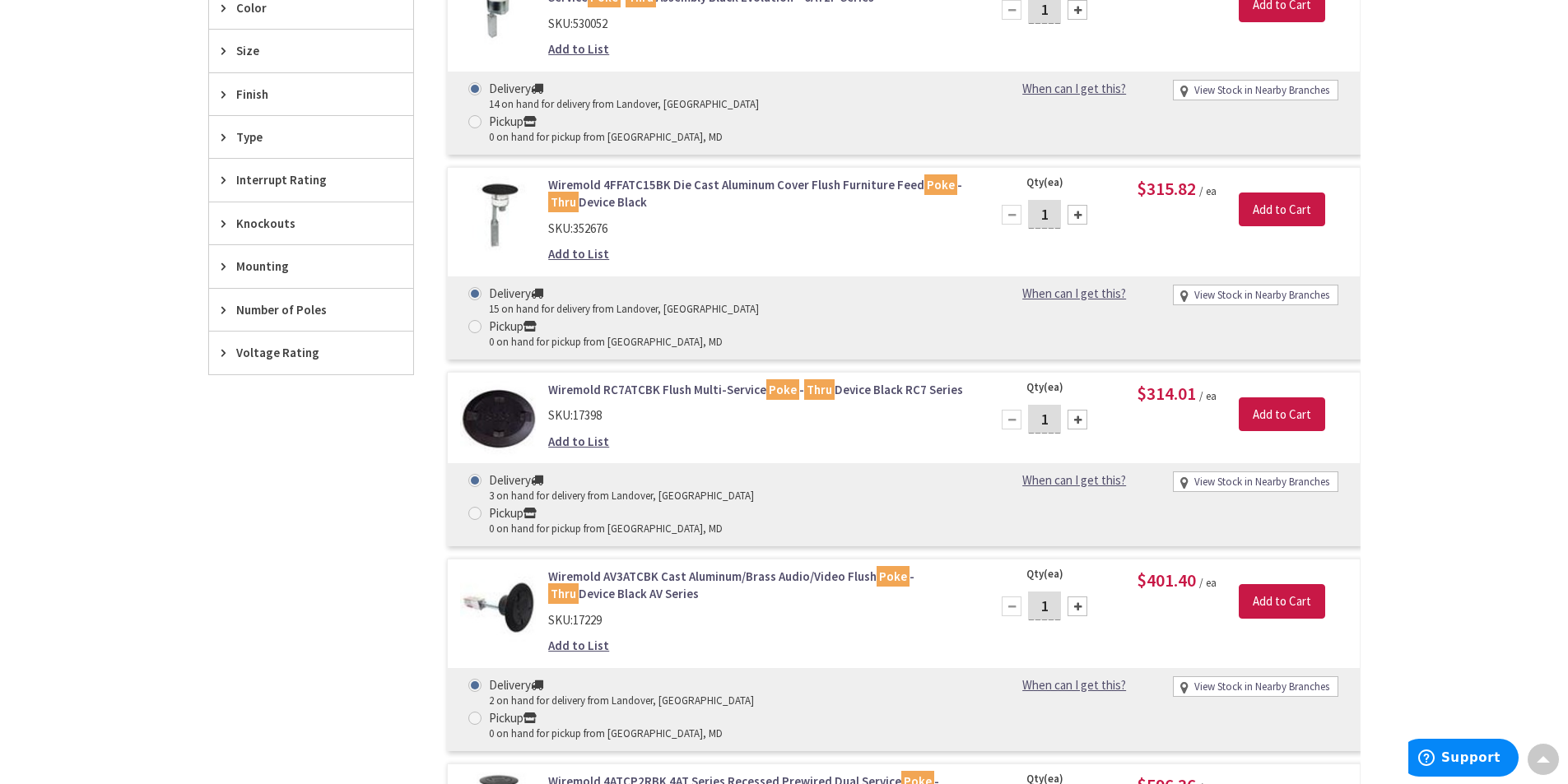
click at [637, 381] on link "Wiremold RC7ATCBK Flush Multi-Service Poke - Thru Device Black RC7 Series" at bounding box center [757, 390] width 419 height 18
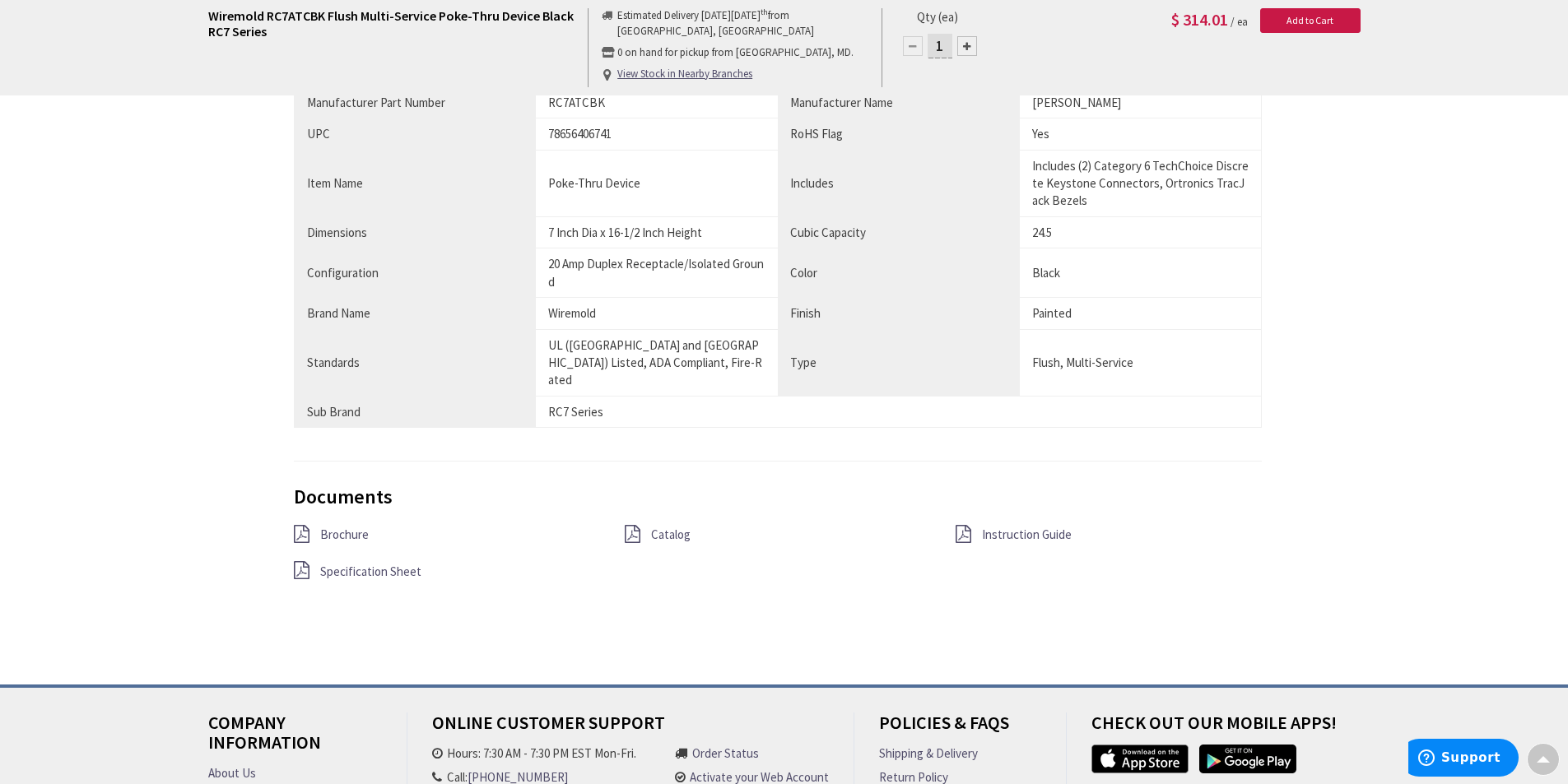
scroll to position [1235, 0]
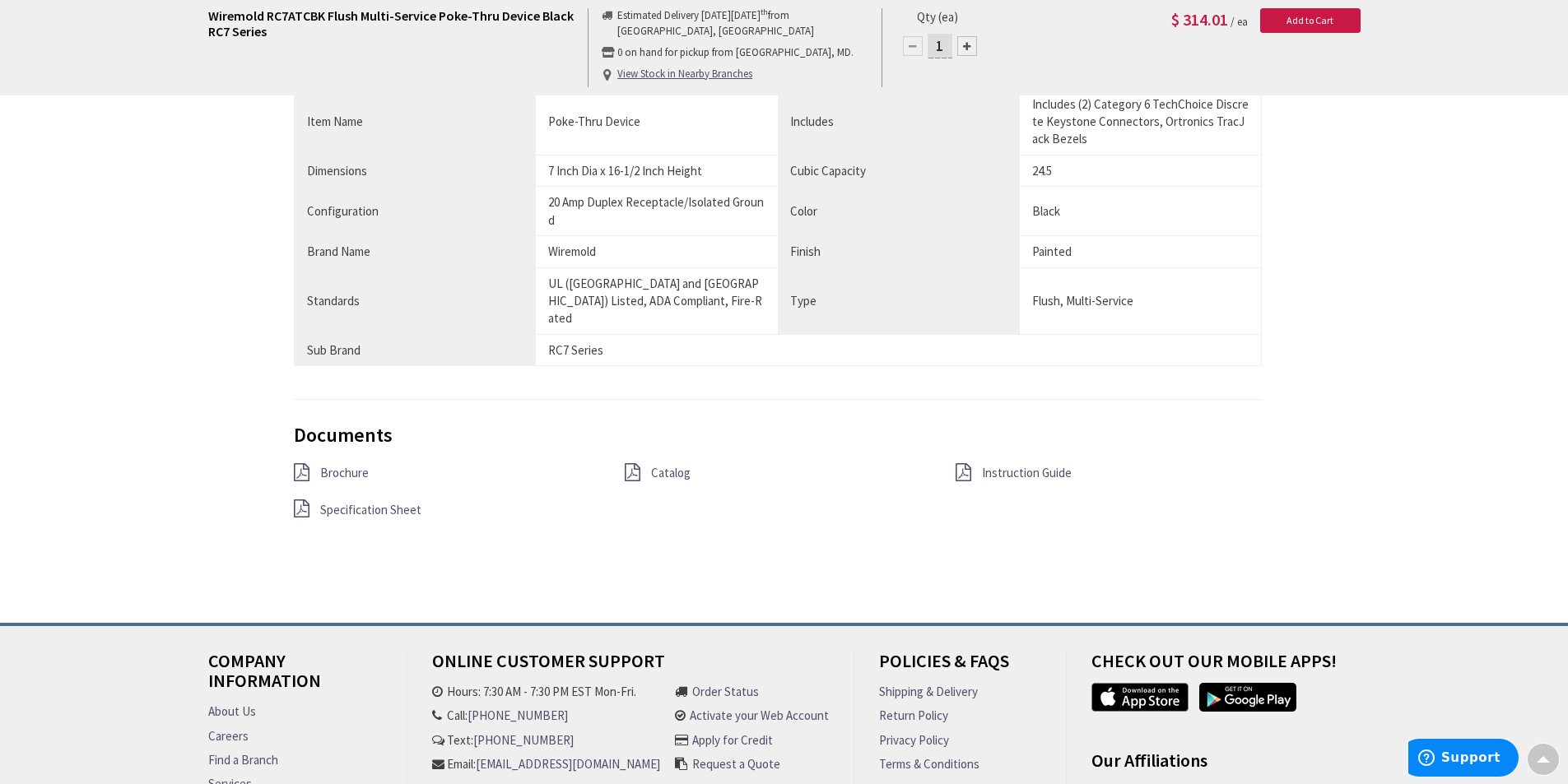
click at [370, 479] on div "Brochure Catalog Instruction Guide Specification Sheet" at bounding box center [778, 499] width 993 height 73
click at [377, 502] on span "Specification Sheet" at bounding box center [370, 510] width 102 height 16
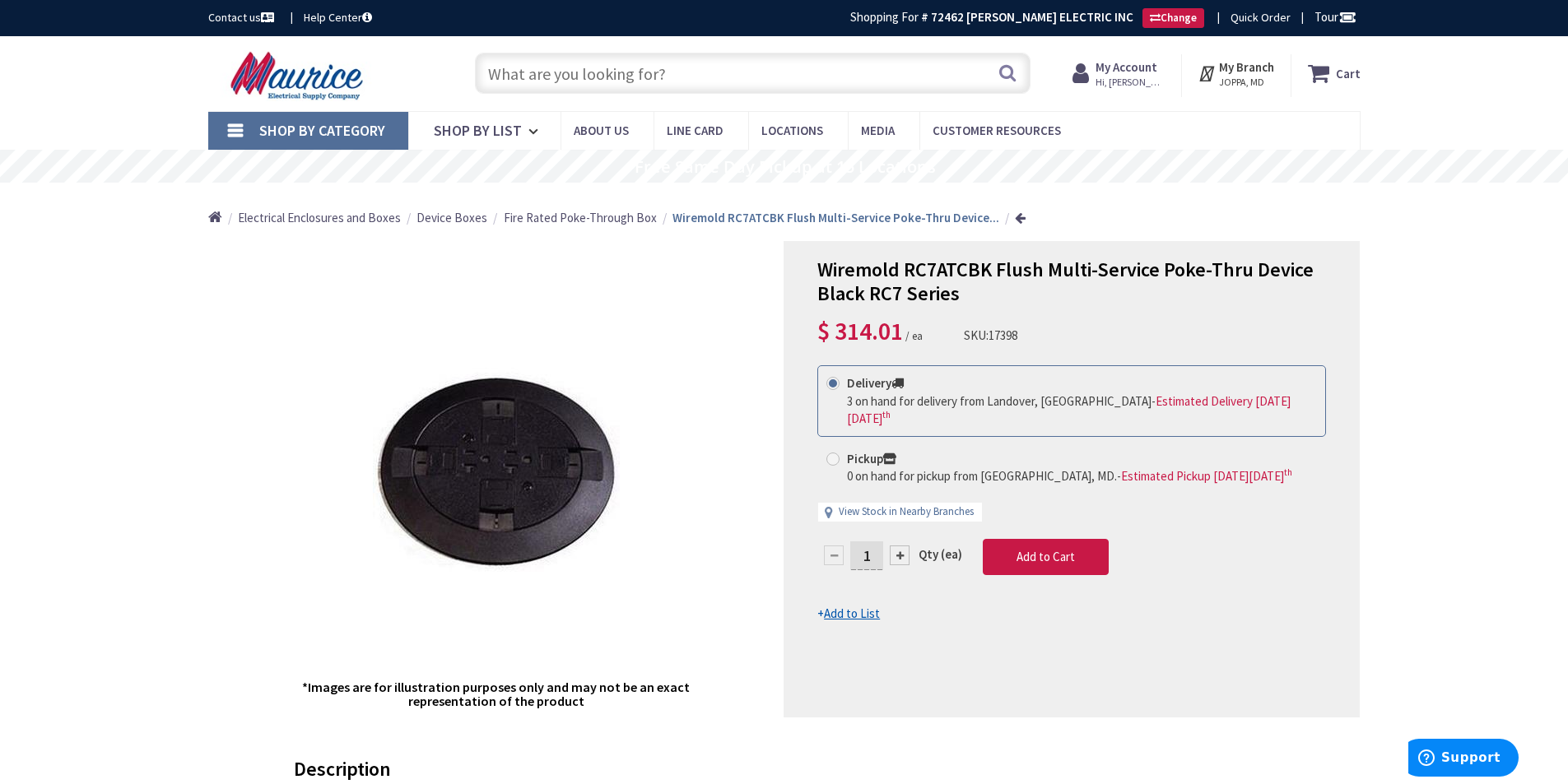
click at [683, 79] on input "text" at bounding box center [752, 73] width 555 height 42
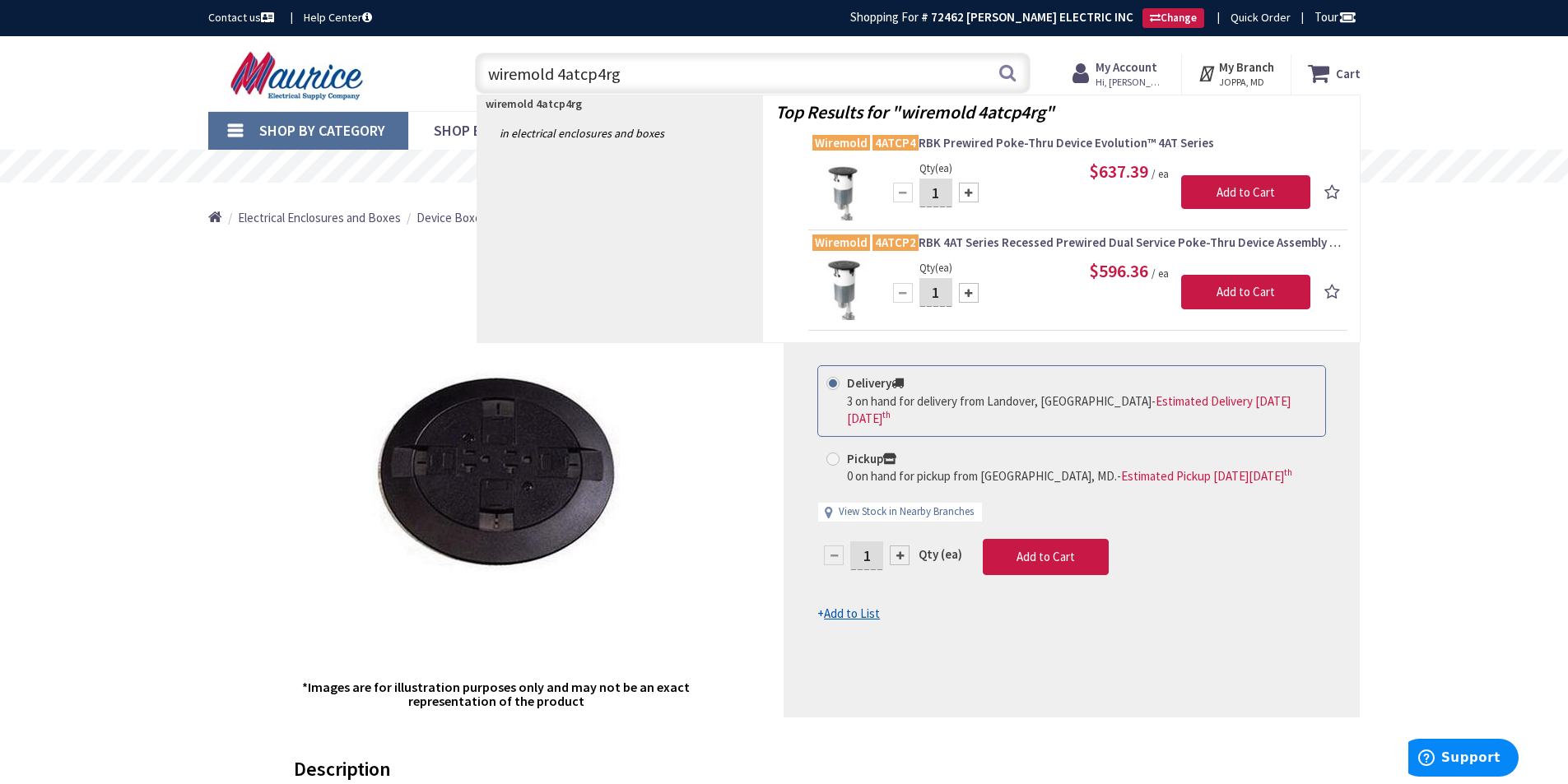
type input "wiremold 4atcp4rgy"
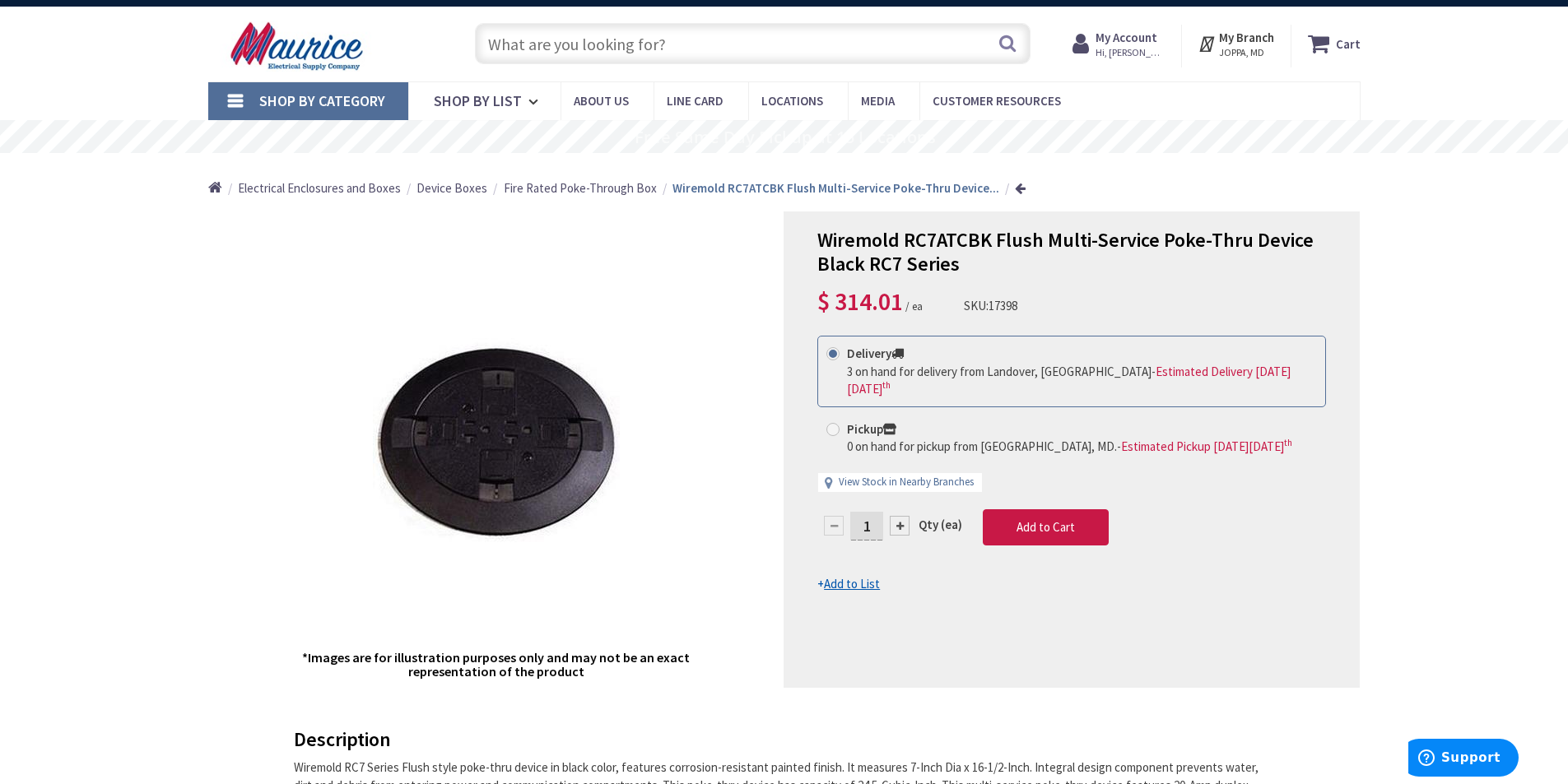
scroll to position [82, 0]
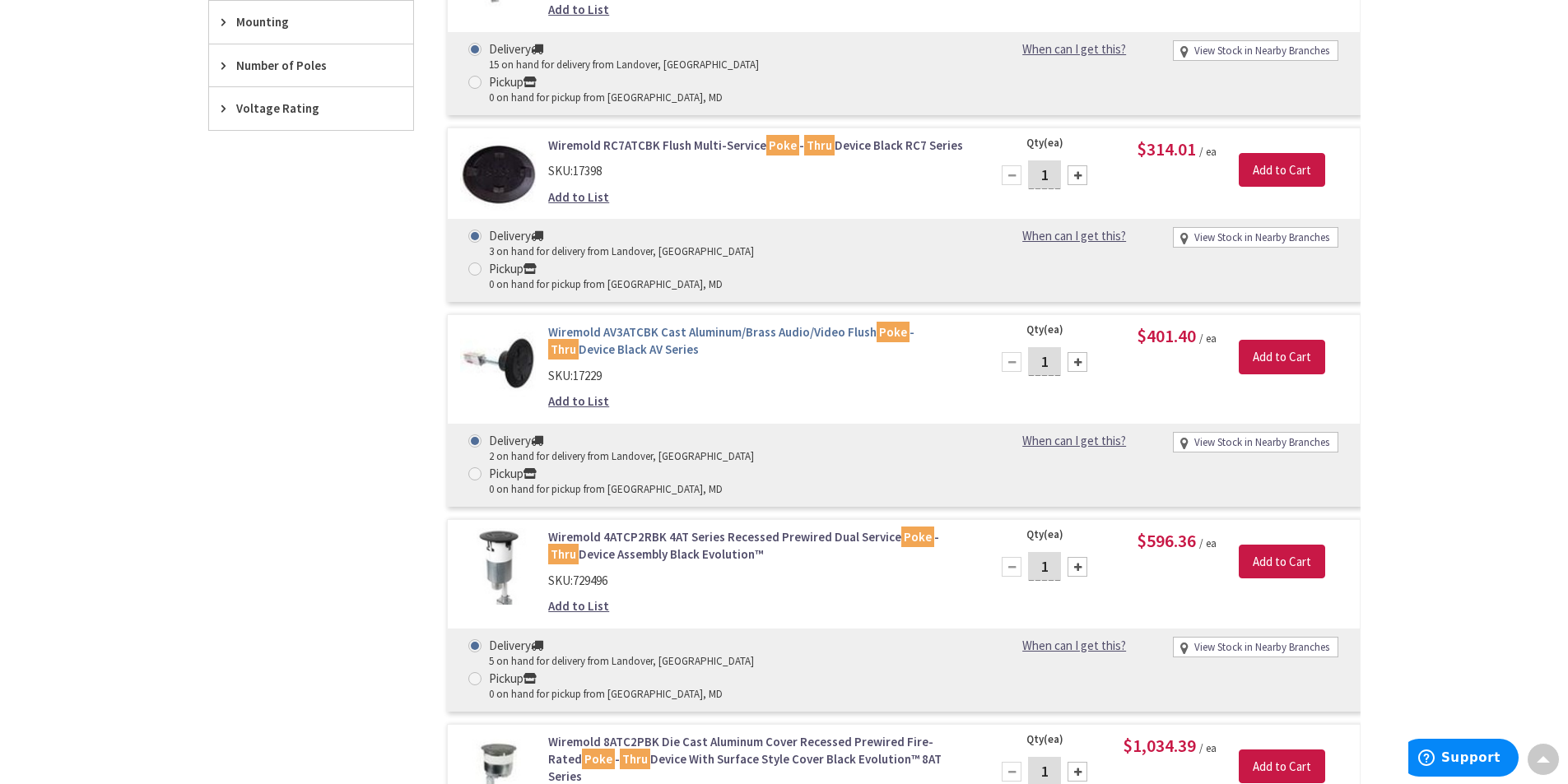
scroll to position [1031, 0]
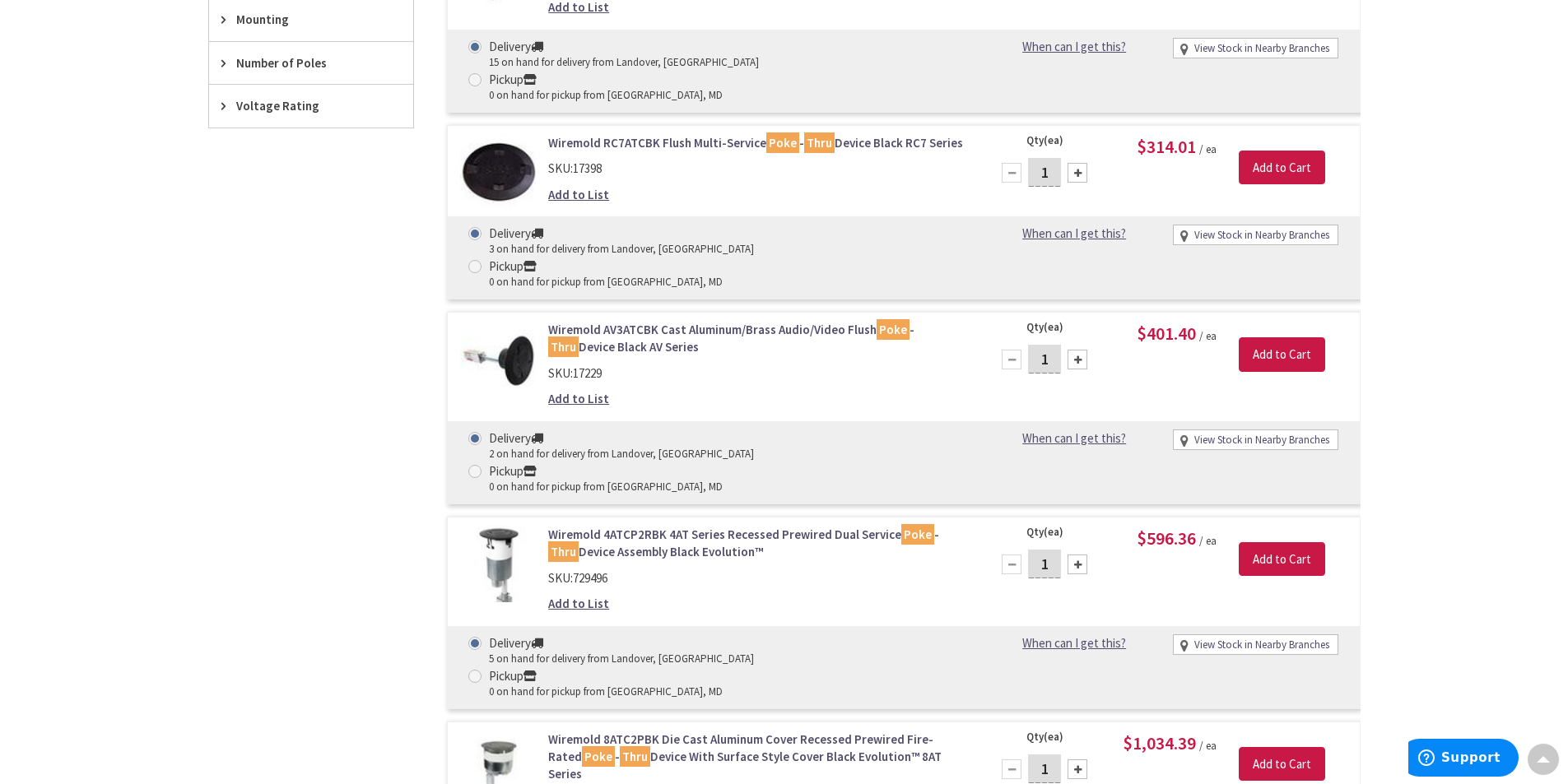
click at [668, 526] on link "Wiremold 4ATCP2RBK 4AT Series Recessed Prewired Dual Service Poke - Thru Device…" at bounding box center [757, 544] width 419 height 35
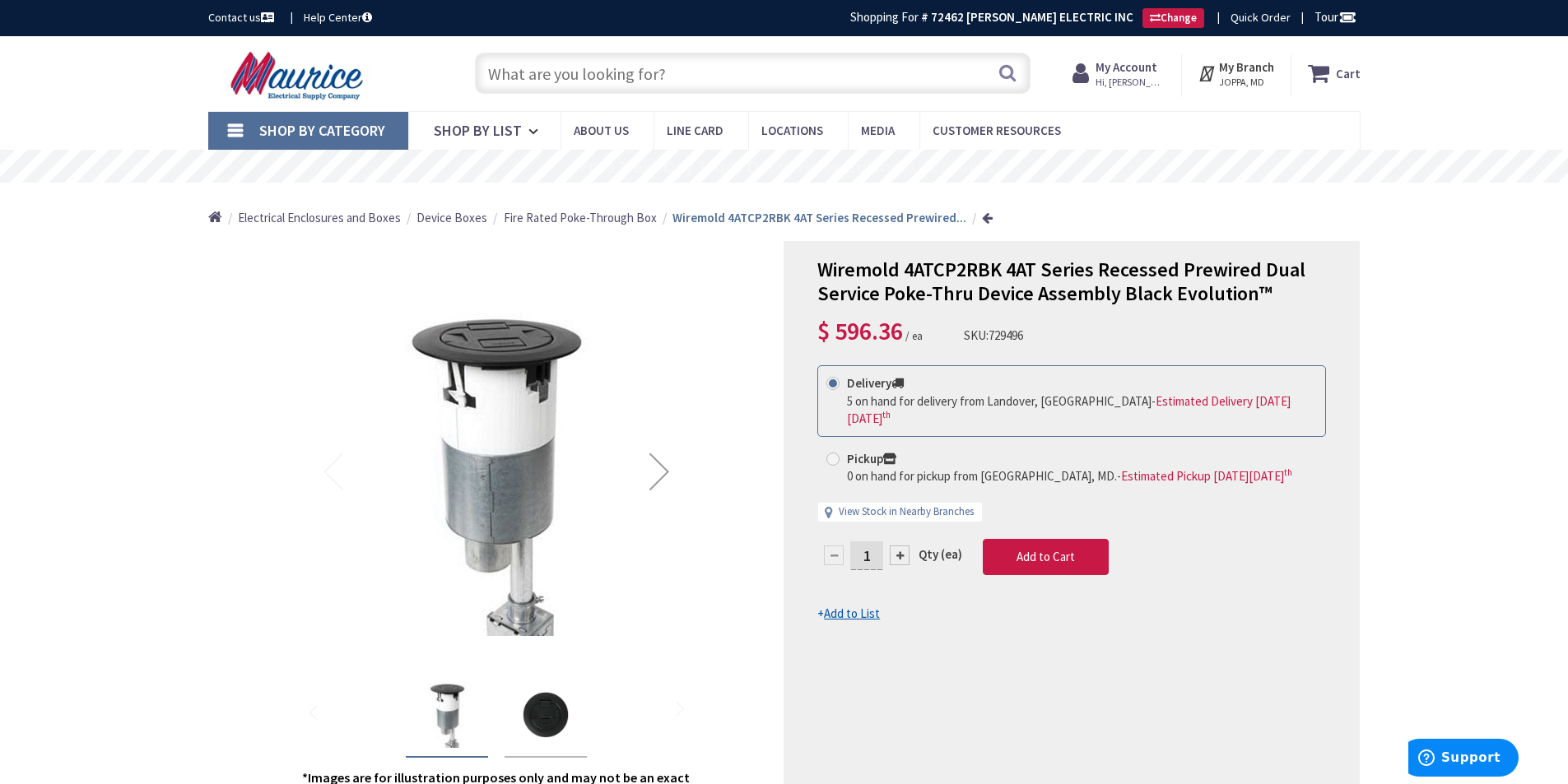
click at [559, 711] on img "Wiremold 4ATCP2RBK 4AT Series Recessed Prewired Dual Service Poke-Thru Device A…" at bounding box center [545, 715] width 65 height 65
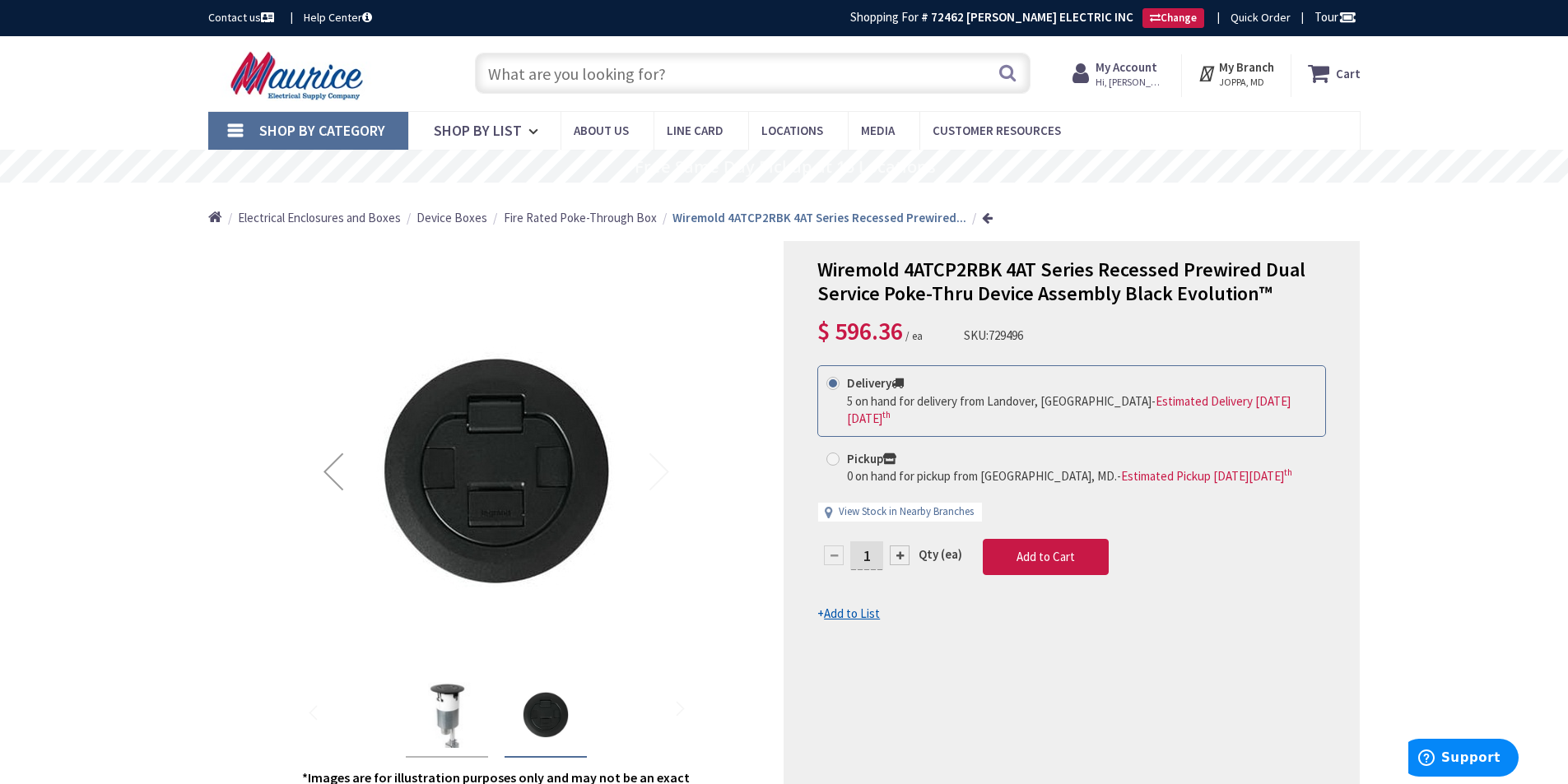
click at [467, 704] on img "Wiremold 4ATCP2RBK 4AT Series Recessed Prewired Dual Service Poke-Thru Device A…" at bounding box center [446, 715] width 65 height 65
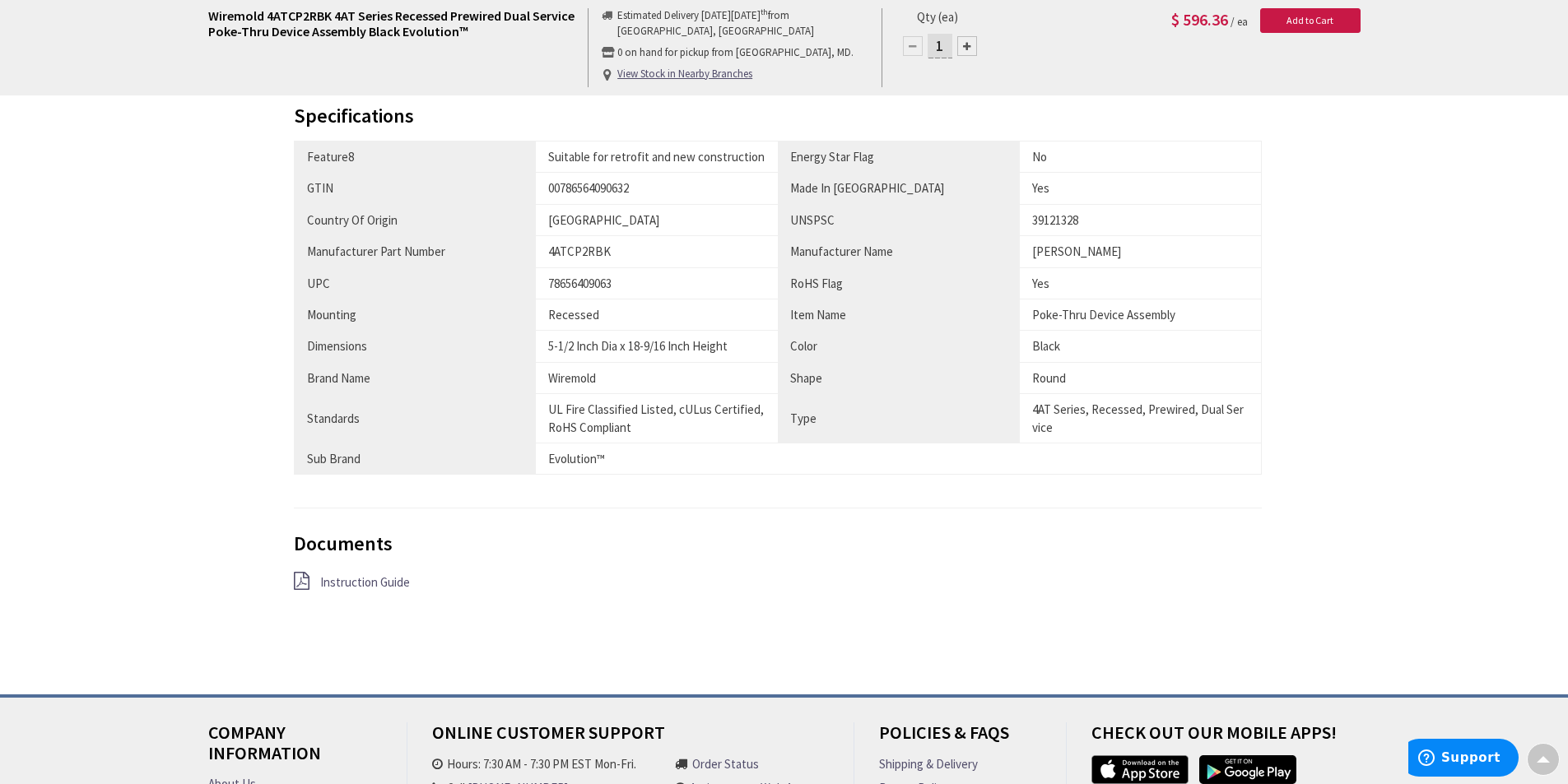
scroll to position [1152, 0]
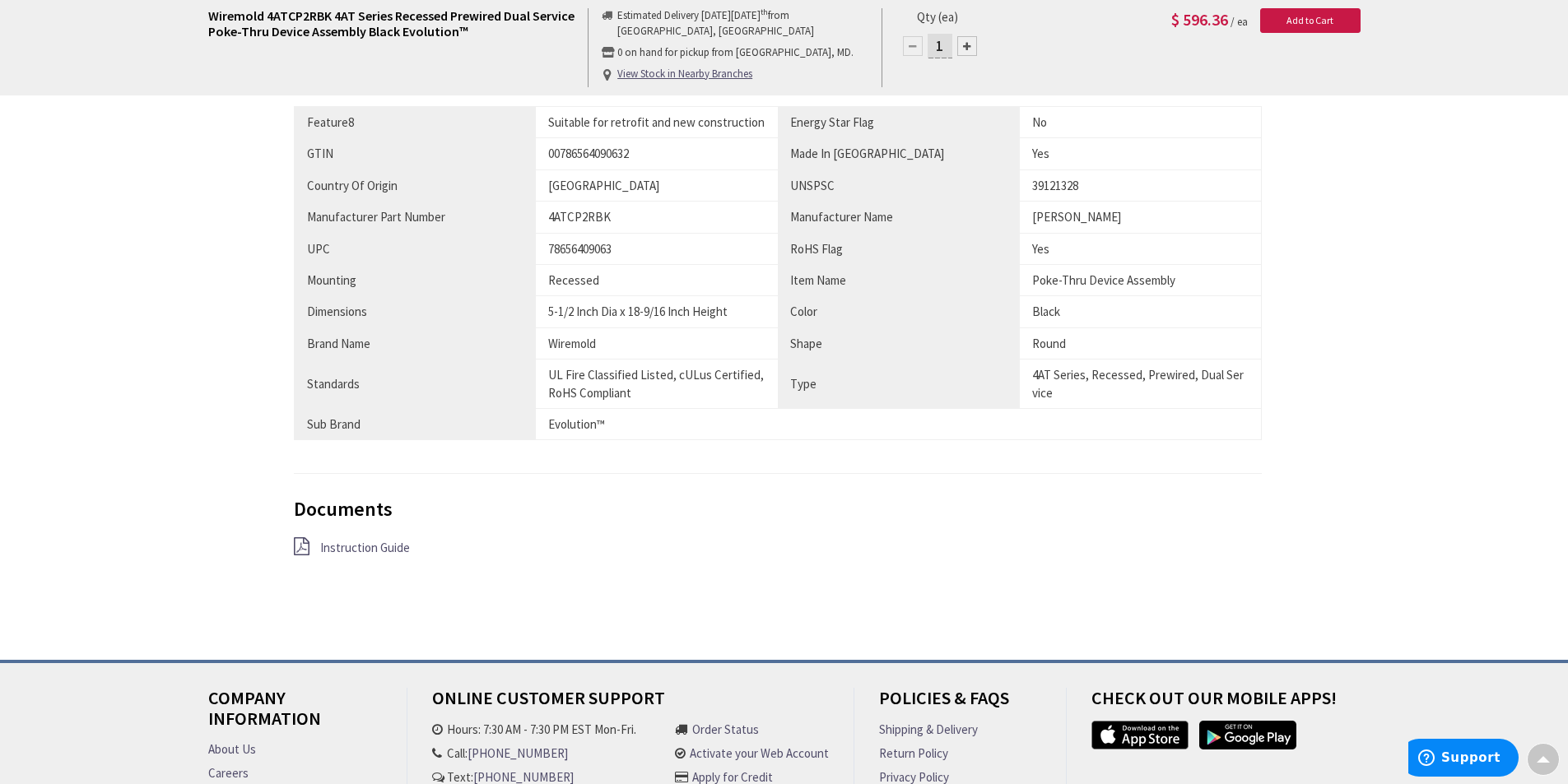
click at [364, 544] on span "Instruction Guide" at bounding box center [364, 548] width 89 height 16
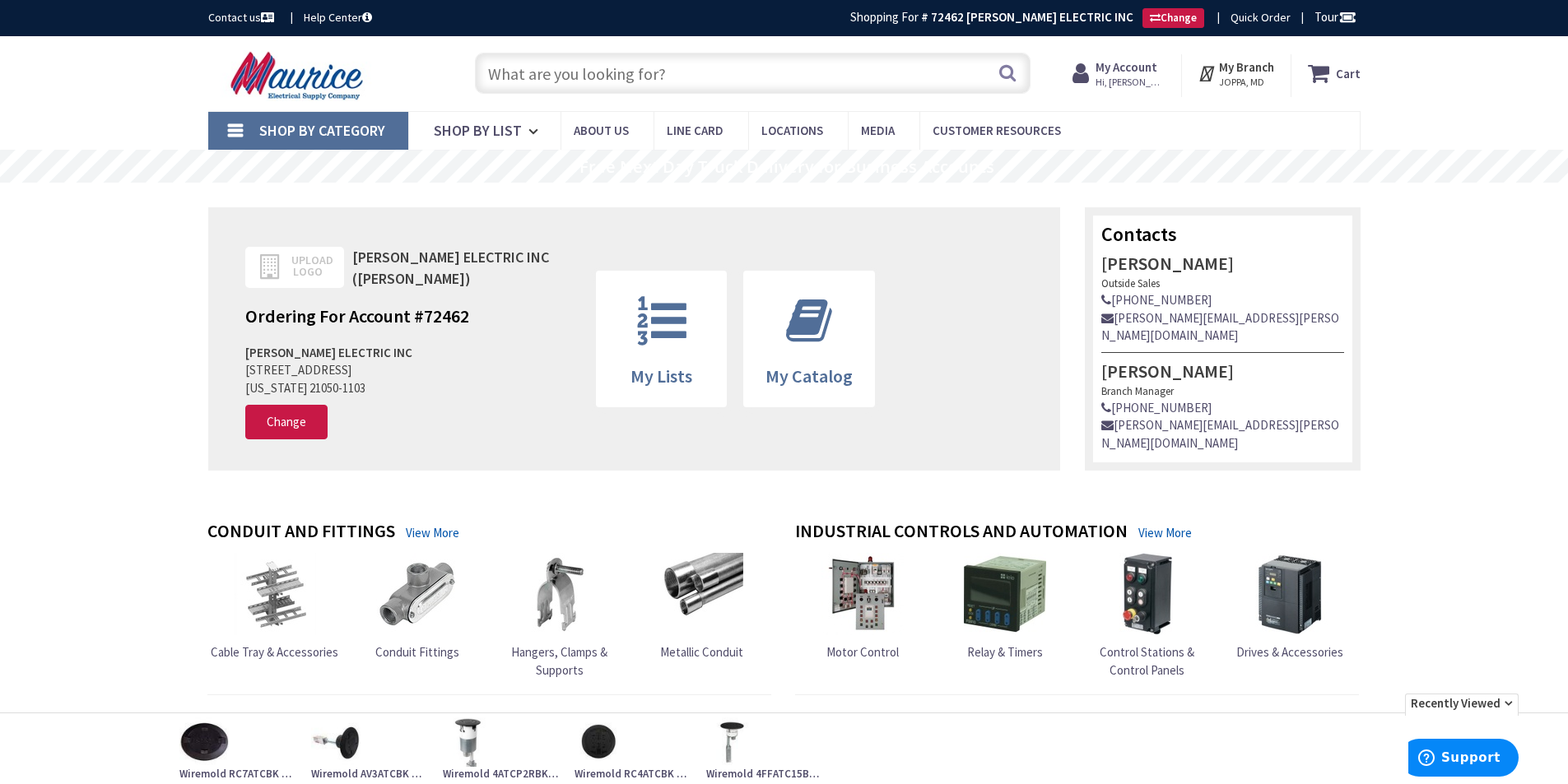
click at [661, 70] on input "text" at bounding box center [752, 73] width 555 height 42
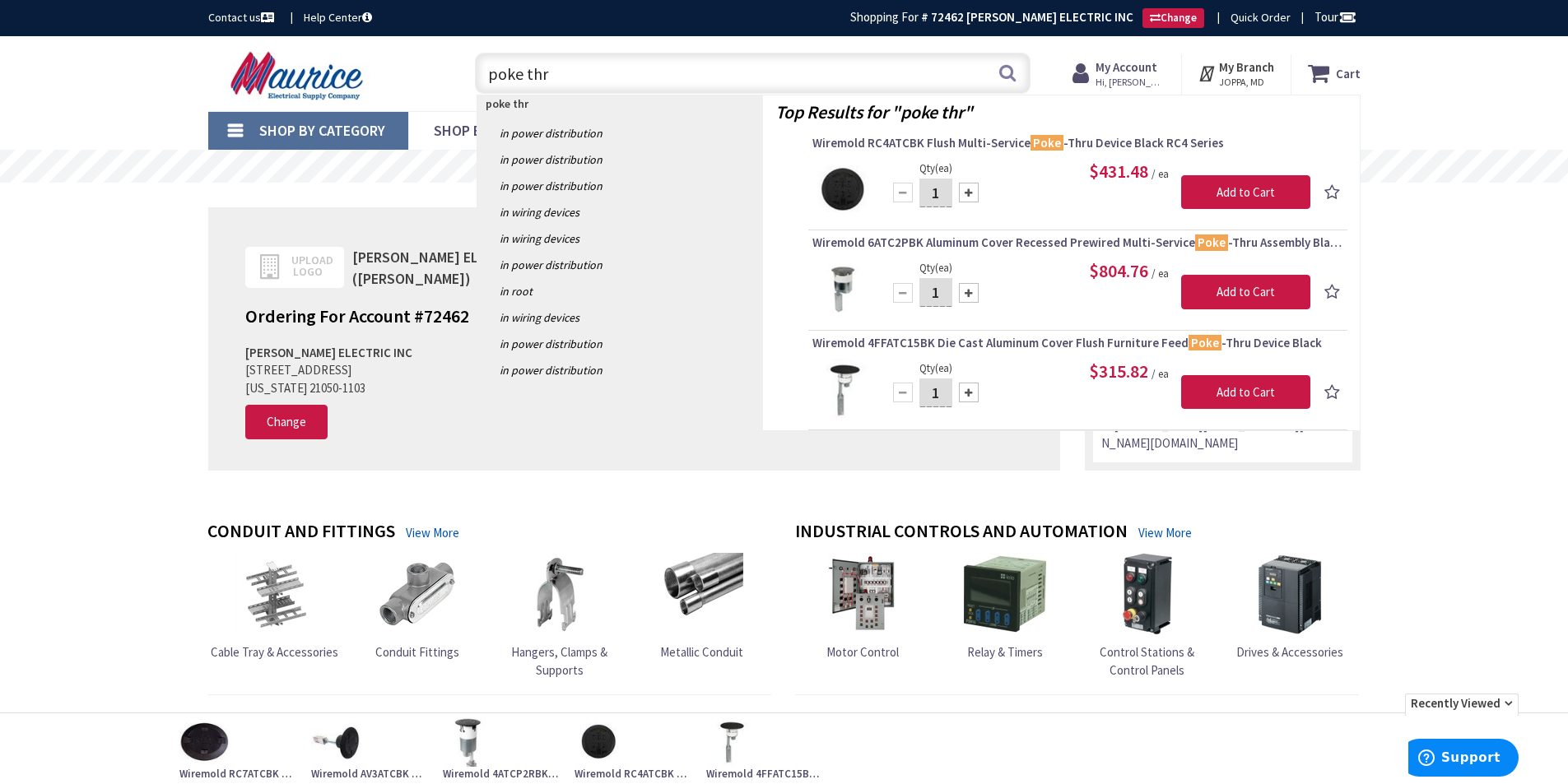
type input "poke thru"
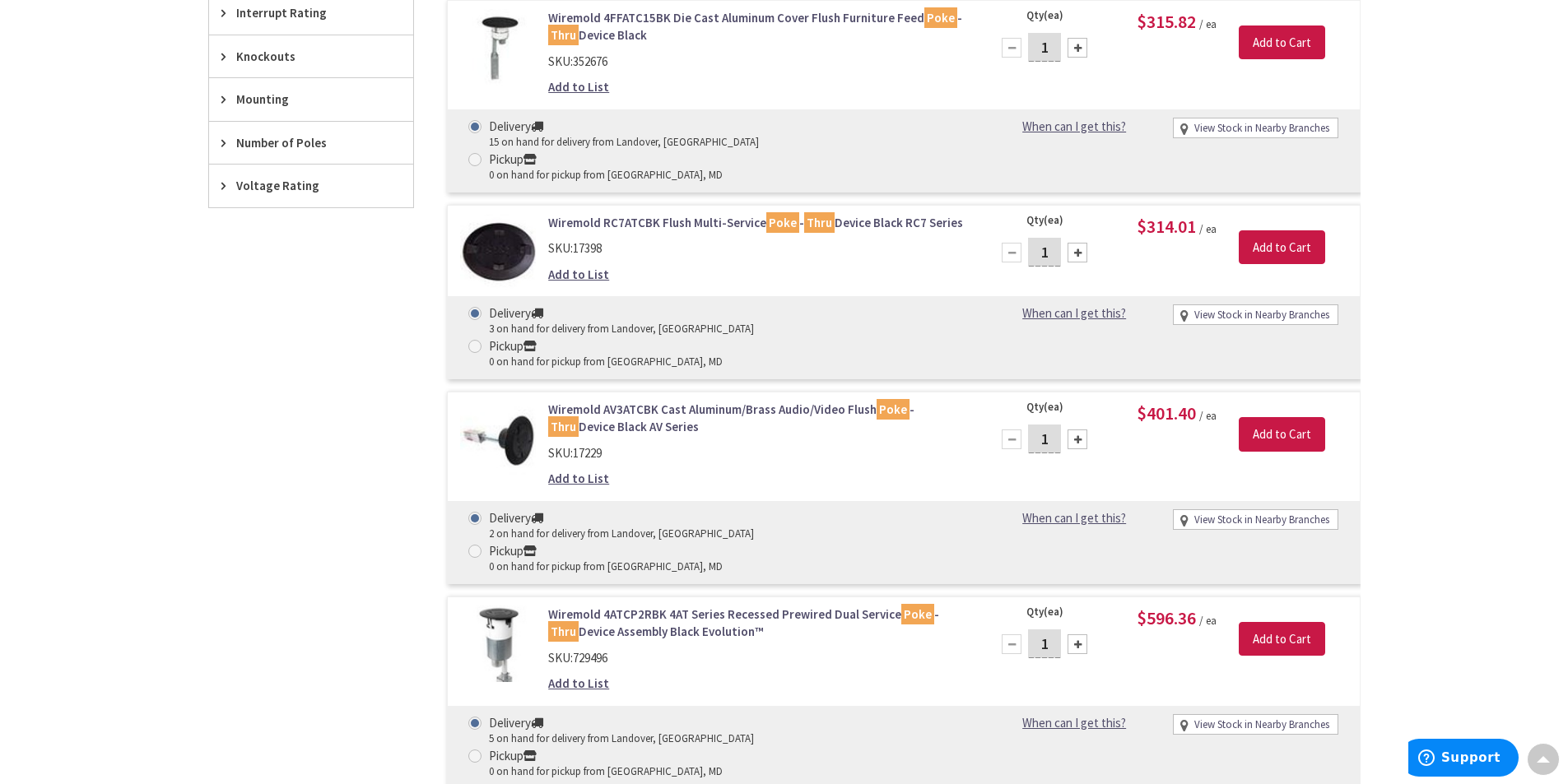
scroll to position [990, 0]
